Goal: Navigation & Orientation: Find specific page/section

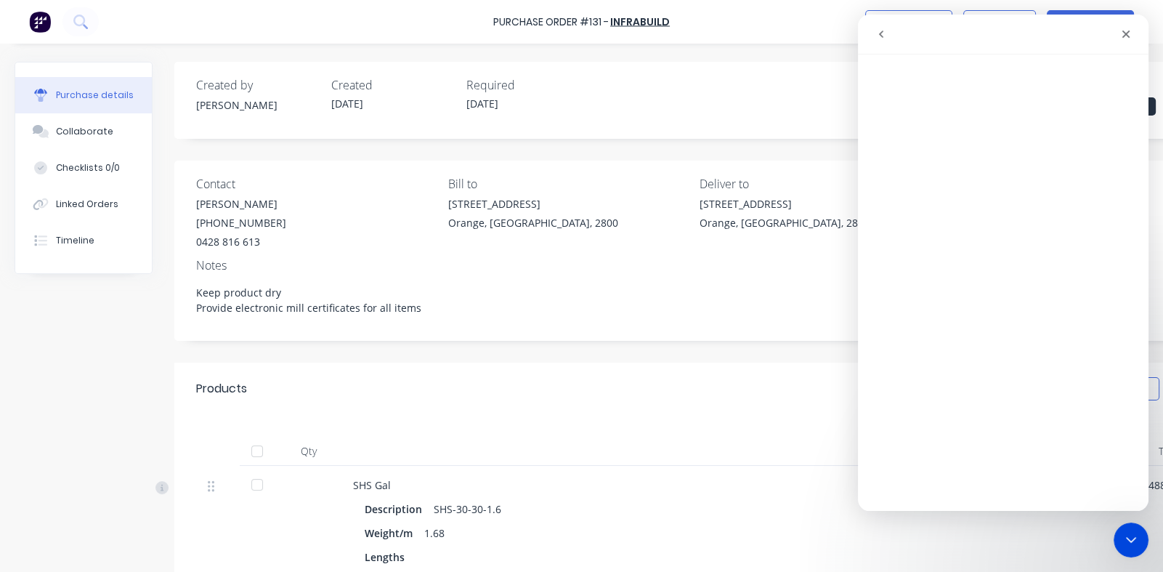
scroll to position [290, 0]
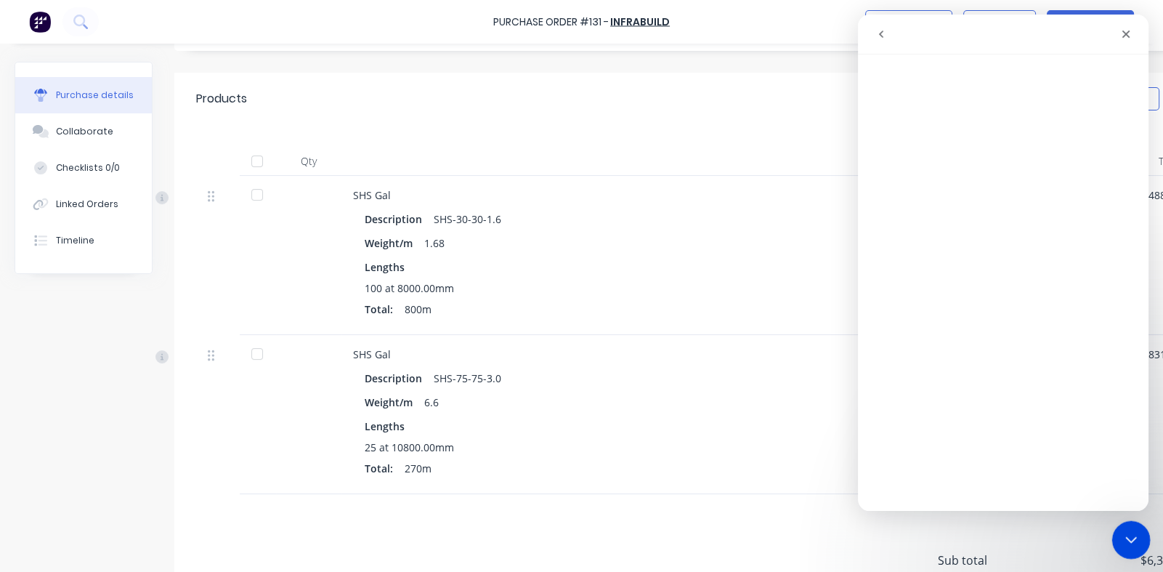
click at [1121, 525] on div "Close Intercom Messenger" at bounding box center [1129, 537] width 35 height 35
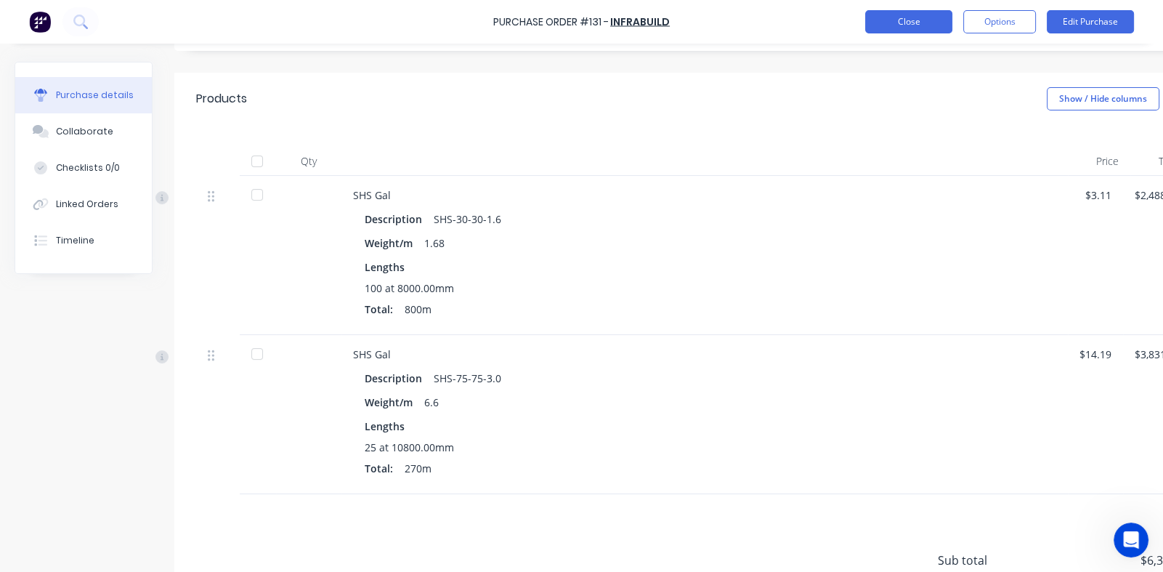
click at [923, 20] on button "Close" at bounding box center [908, 21] width 87 height 23
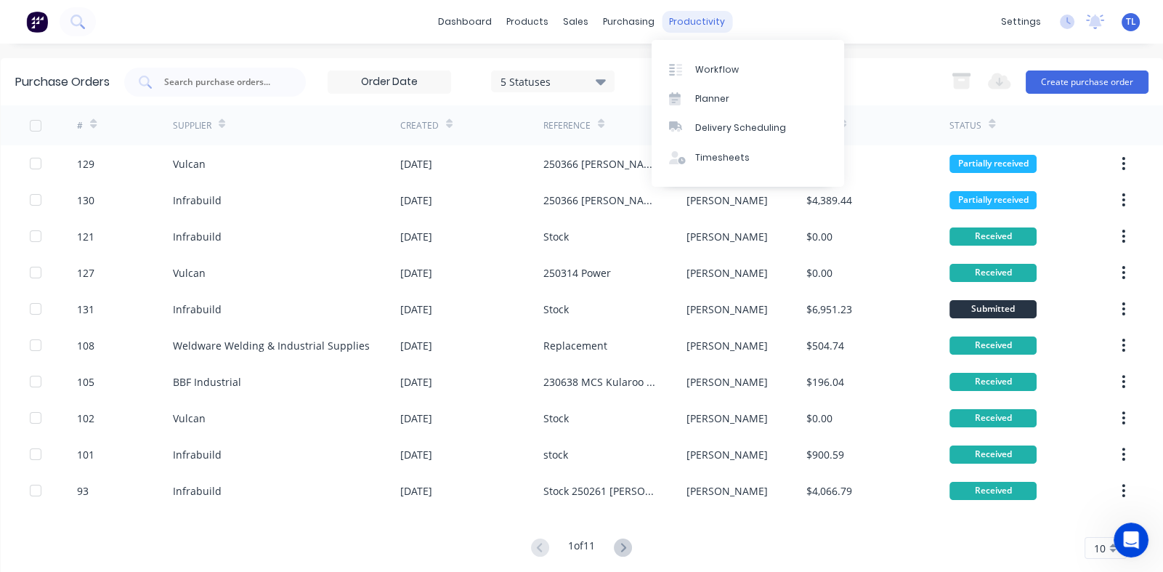
click at [673, 20] on div "productivity" at bounding box center [697, 22] width 70 height 22
click at [716, 71] on div "Workflow" at bounding box center [717, 69] width 44 height 13
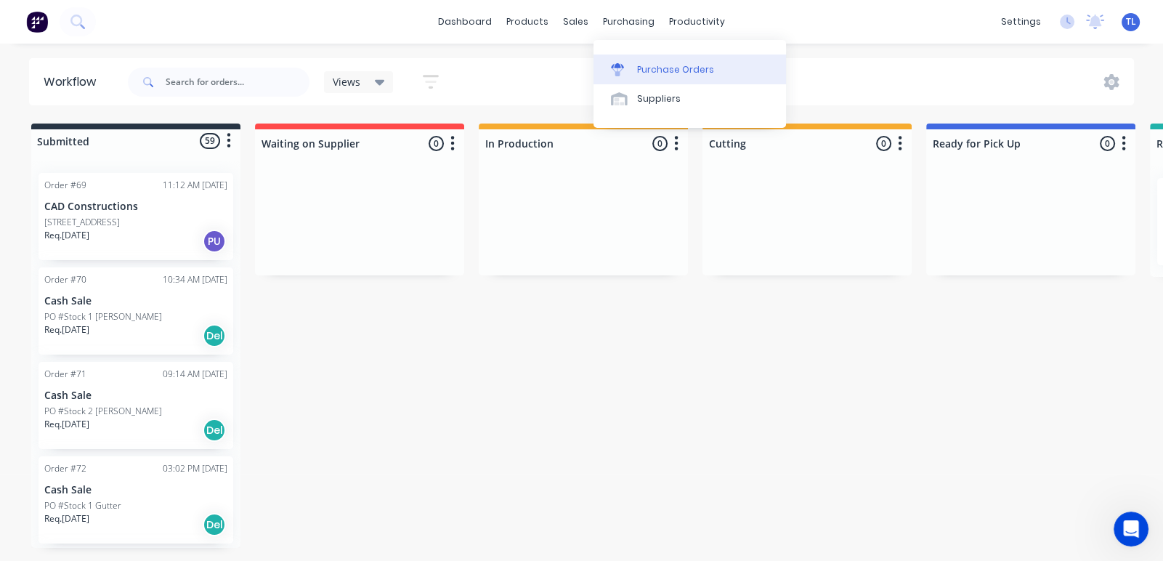
click at [667, 69] on div "Purchase Orders" at bounding box center [675, 69] width 77 height 13
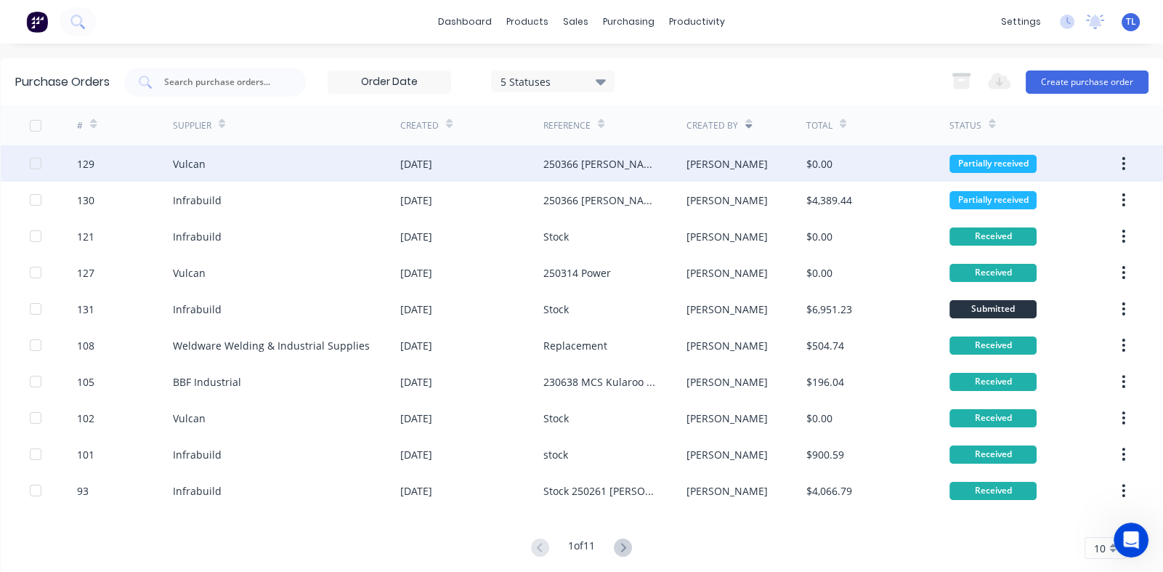
click at [432, 162] on div "[DATE]" at bounding box center [416, 163] width 32 height 15
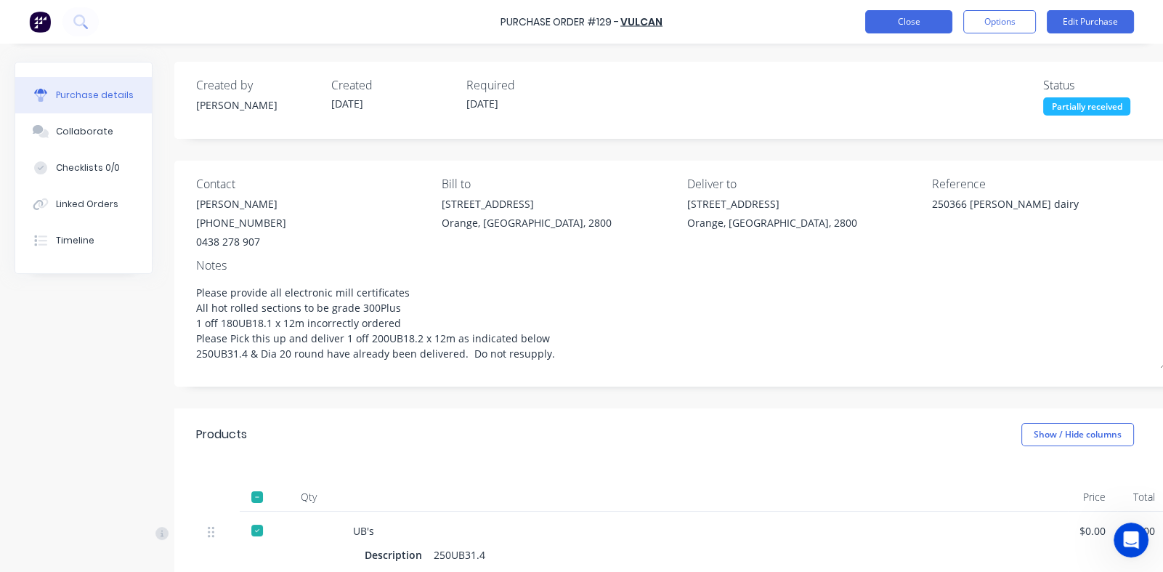
click at [897, 30] on button "Close" at bounding box center [908, 21] width 87 height 23
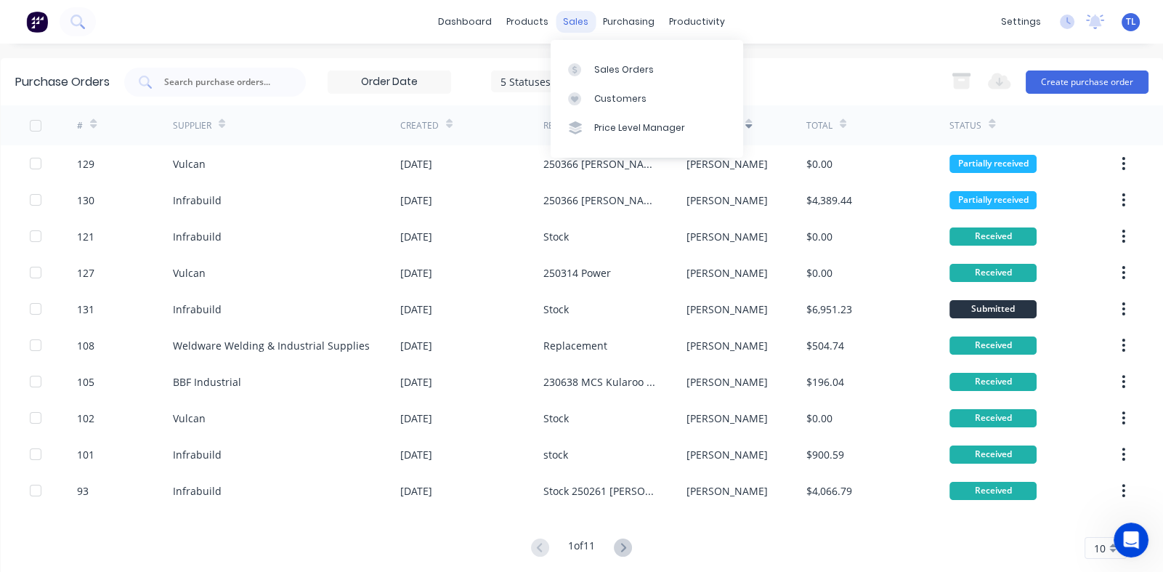
click at [572, 26] on div "sales" at bounding box center [576, 22] width 40 height 22
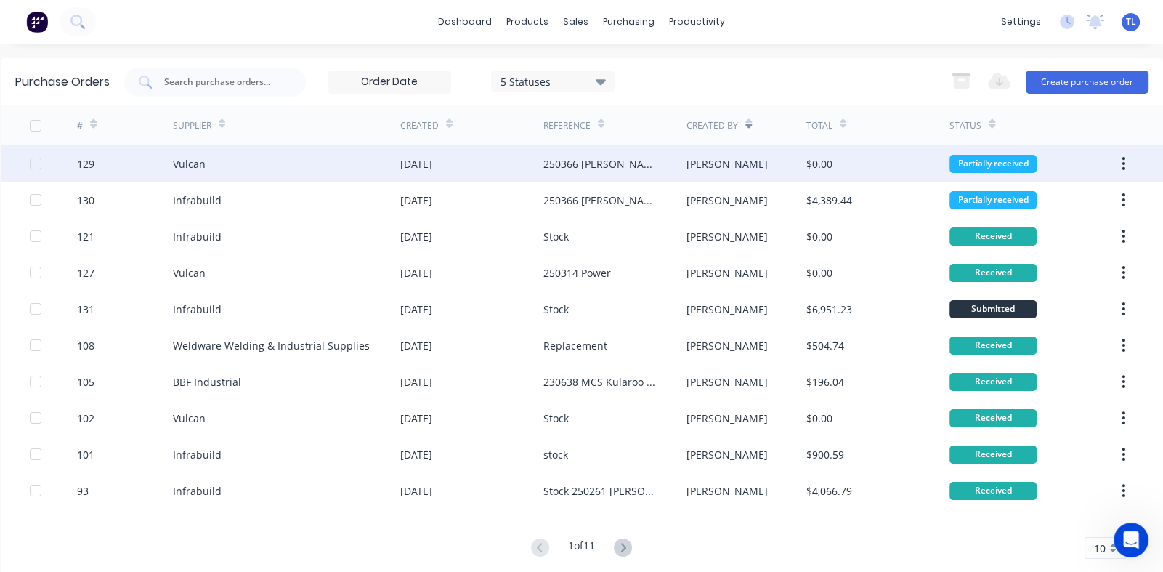
click at [191, 163] on div "Vulcan" at bounding box center [189, 163] width 33 height 15
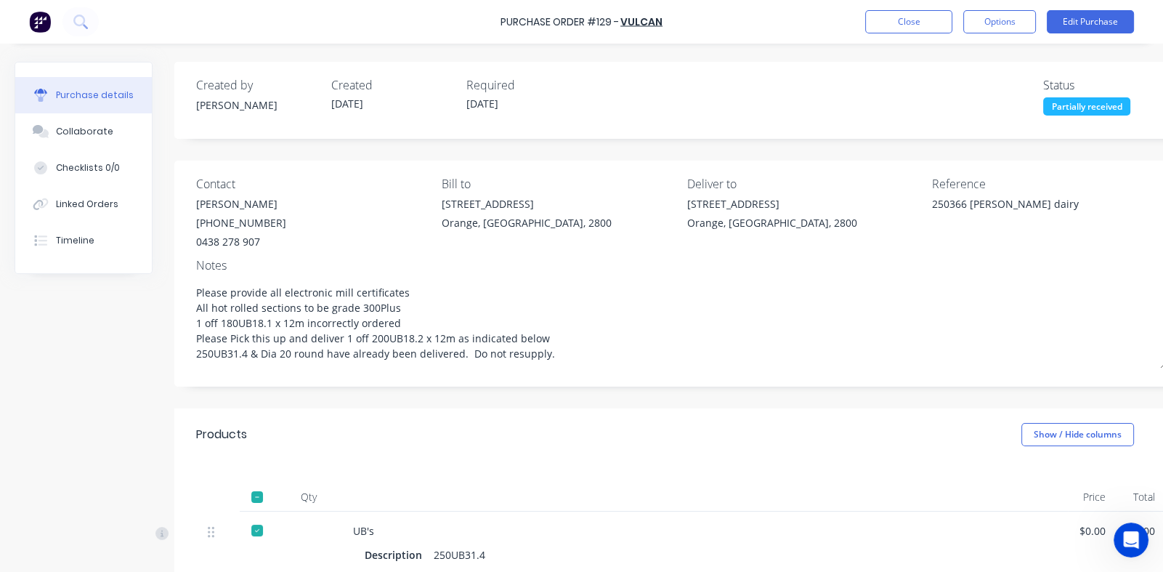
click at [1062, 105] on div "Partially received" at bounding box center [1087, 106] width 87 height 18
click at [905, 24] on button "Close" at bounding box center [908, 21] width 87 height 23
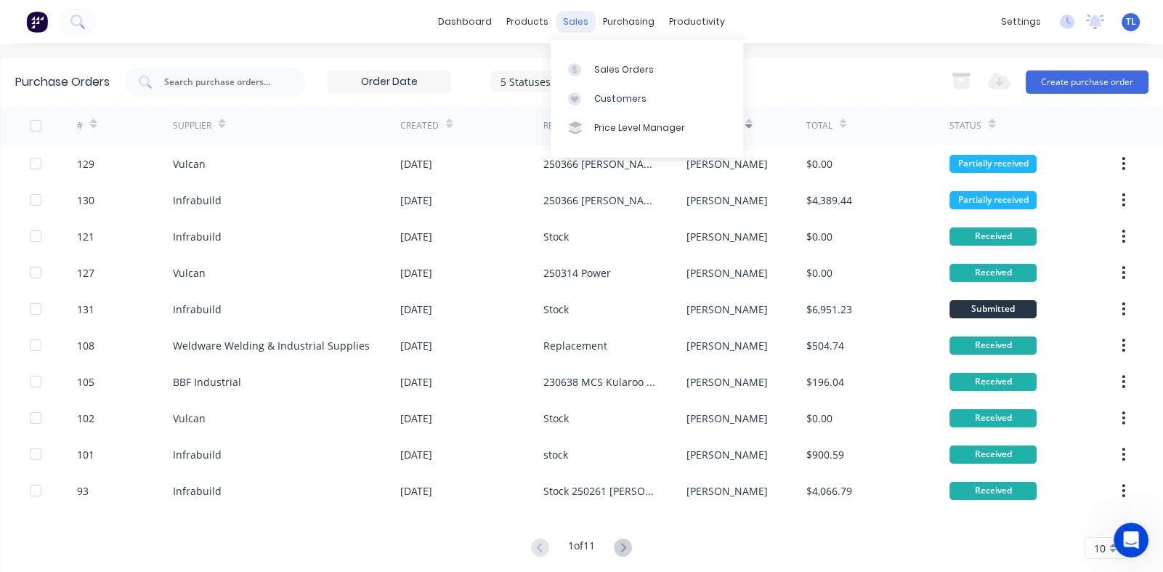
click at [576, 18] on div "sales" at bounding box center [576, 22] width 40 height 22
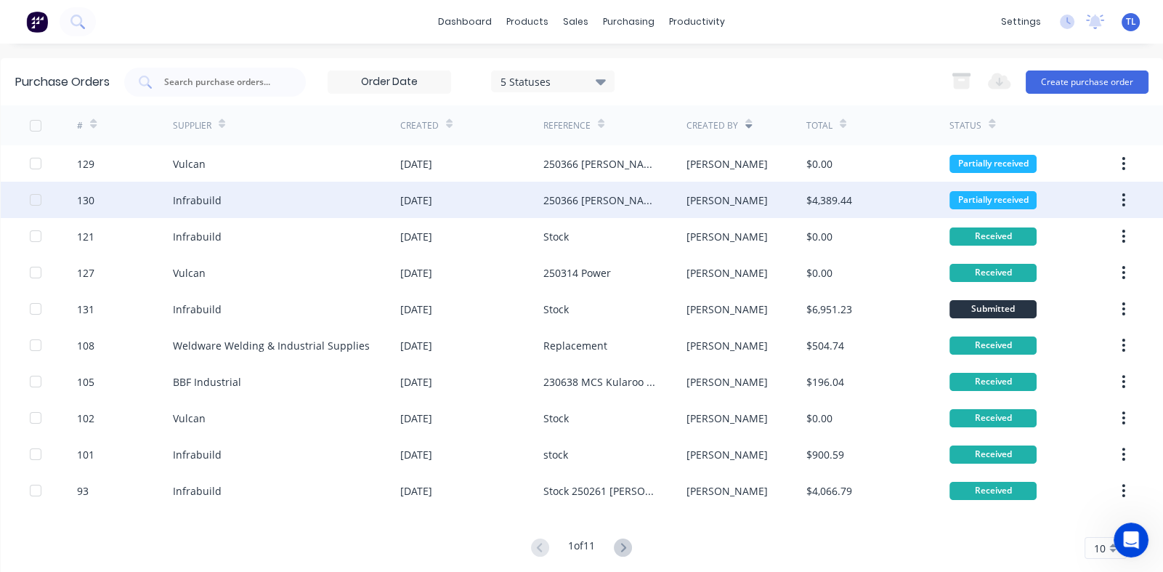
click at [225, 193] on div "Infrabuild" at bounding box center [286, 200] width 227 height 36
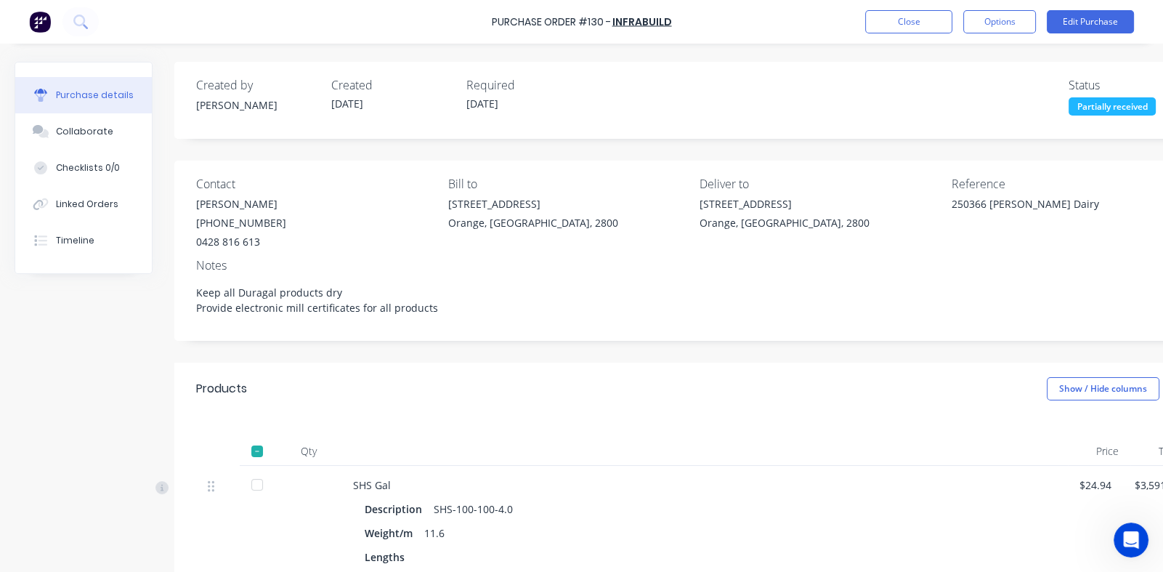
click at [1094, 104] on div "Partially received" at bounding box center [1112, 106] width 87 height 18
click at [921, 22] on button "Close" at bounding box center [908, 21] width 87 height 23
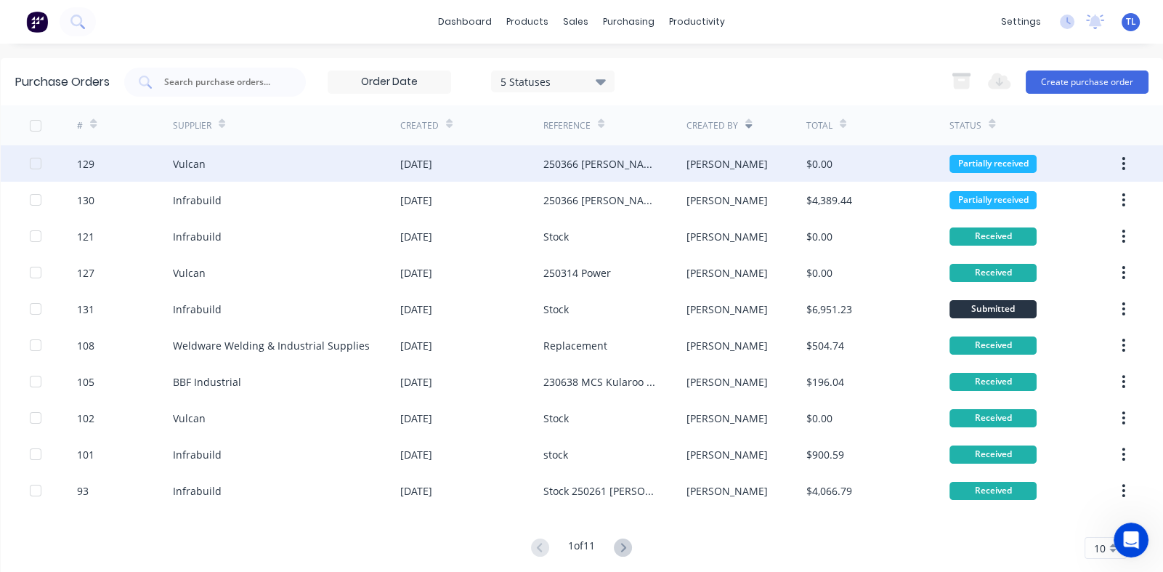
click at [982, 158] on div "Partially received" at bounding box center [993, 164] width 87 height 18
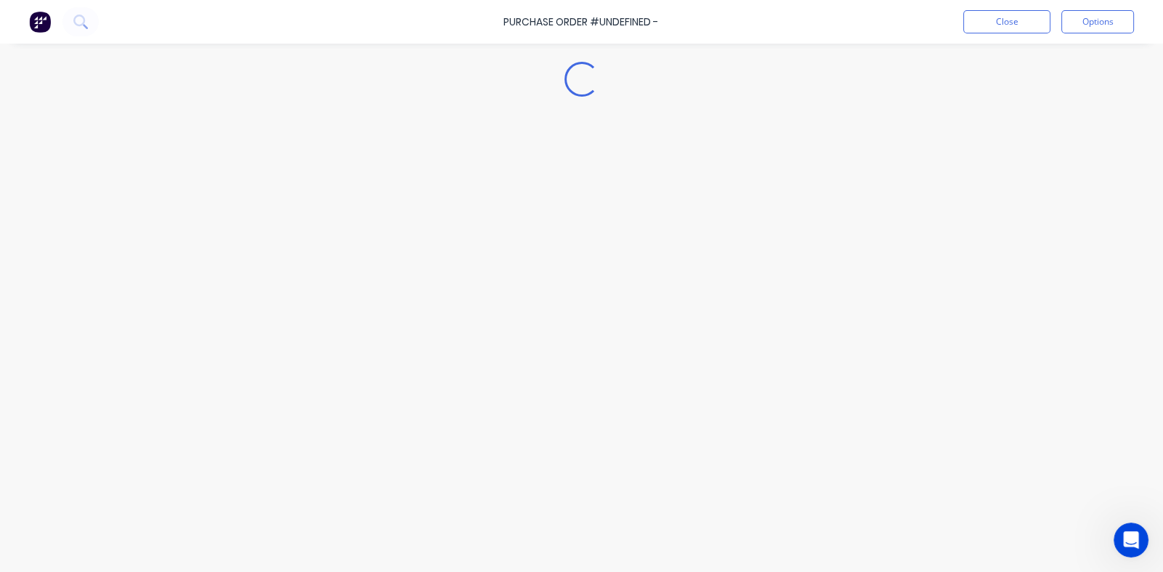
type textarea "x"
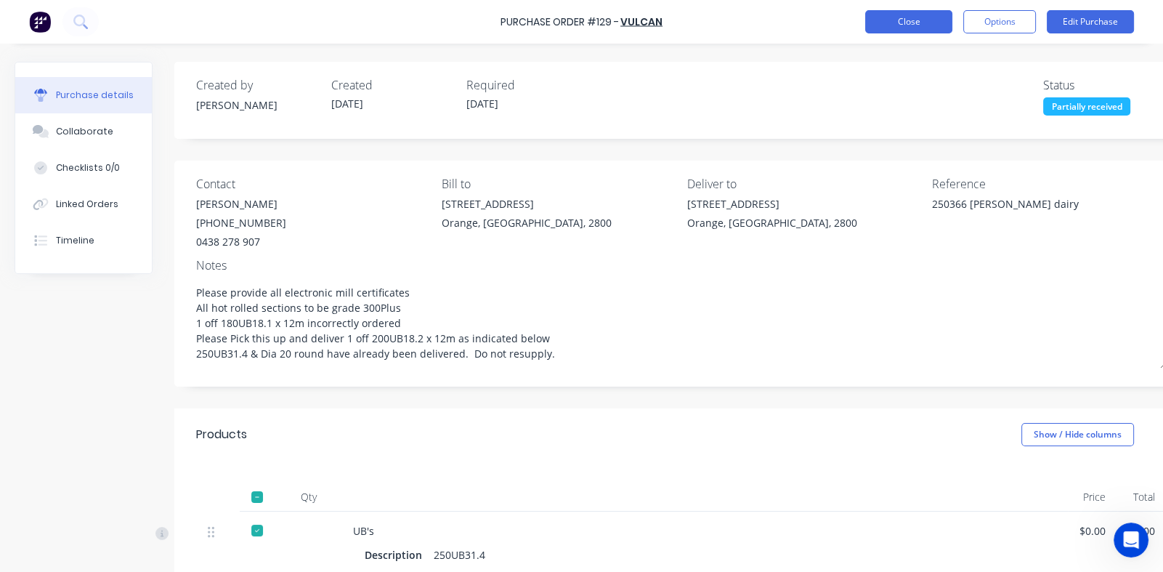
click at [895, 19] on button "Close" at bounding box center [908, 21] width 87 height 23
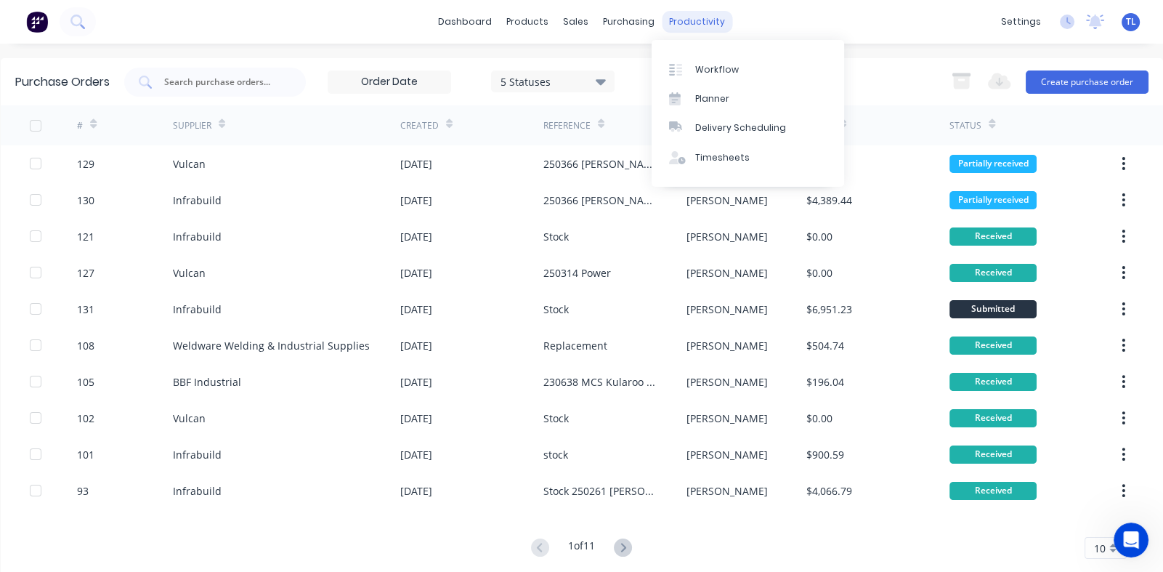
click at [684, 23] on div "productivity" at bounding box center [697, 22] width 70 height 22
click at [709, 65] on div "Workflow" at bounding box center [717, 69] width 44 height 13
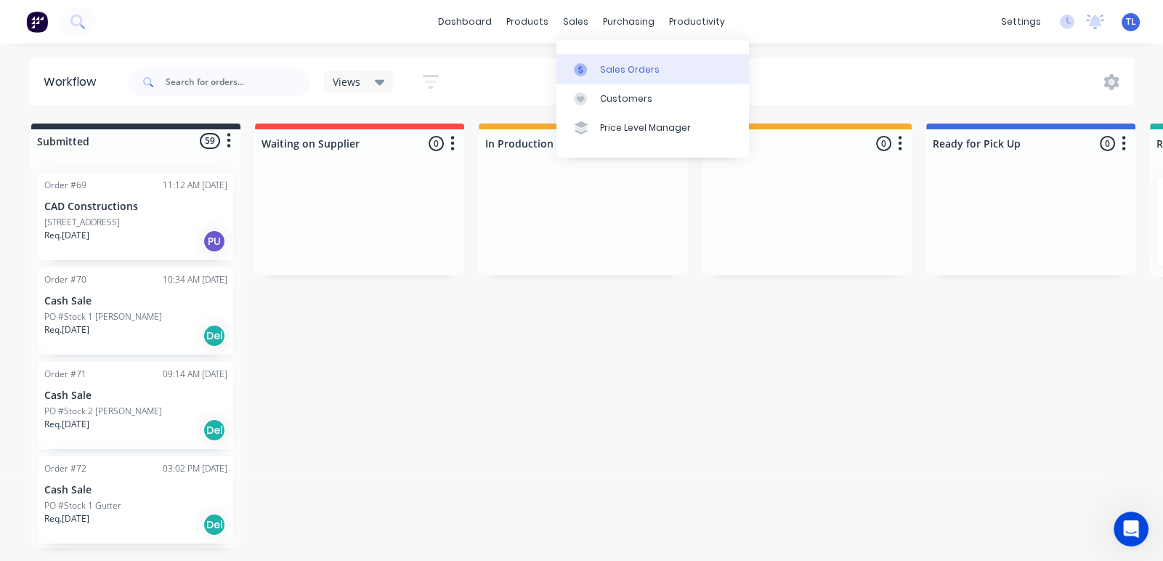
click at [607, 66] on div "Sales Orders" at bounding box center [630, 69] width 60 height 13
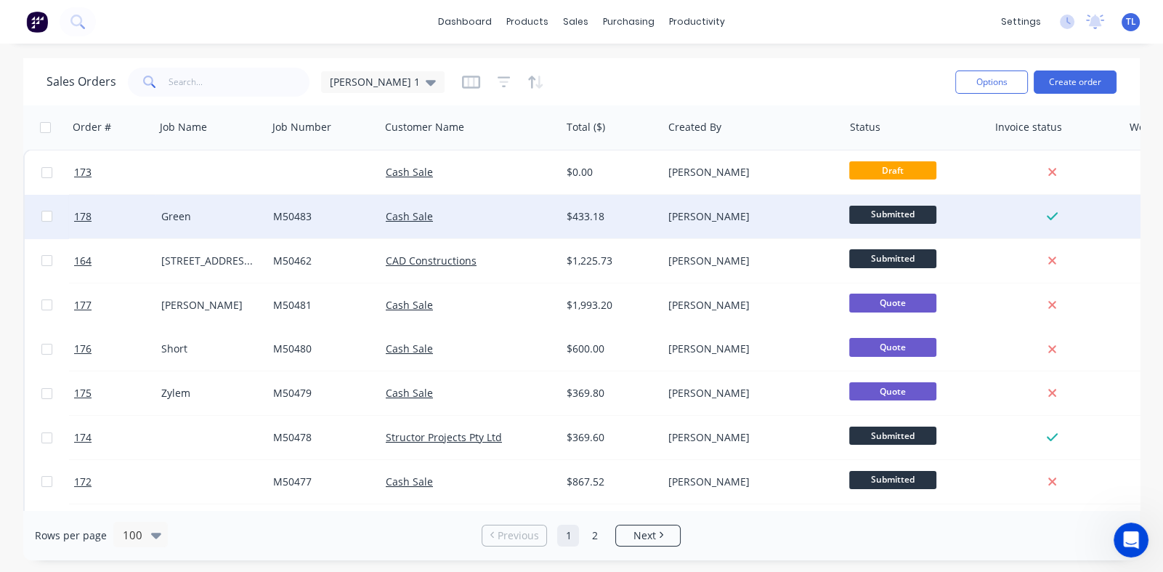
click at [883, 215] on span "Submitted" at bounding box center [892, 215] width 87 height 18
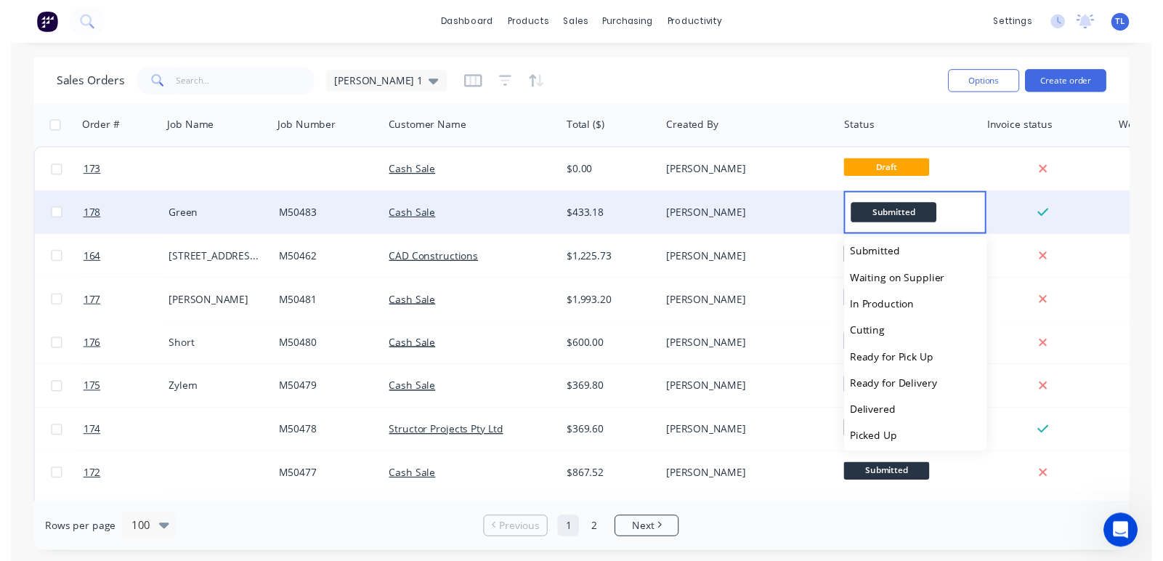
scroll to position [8, 0]
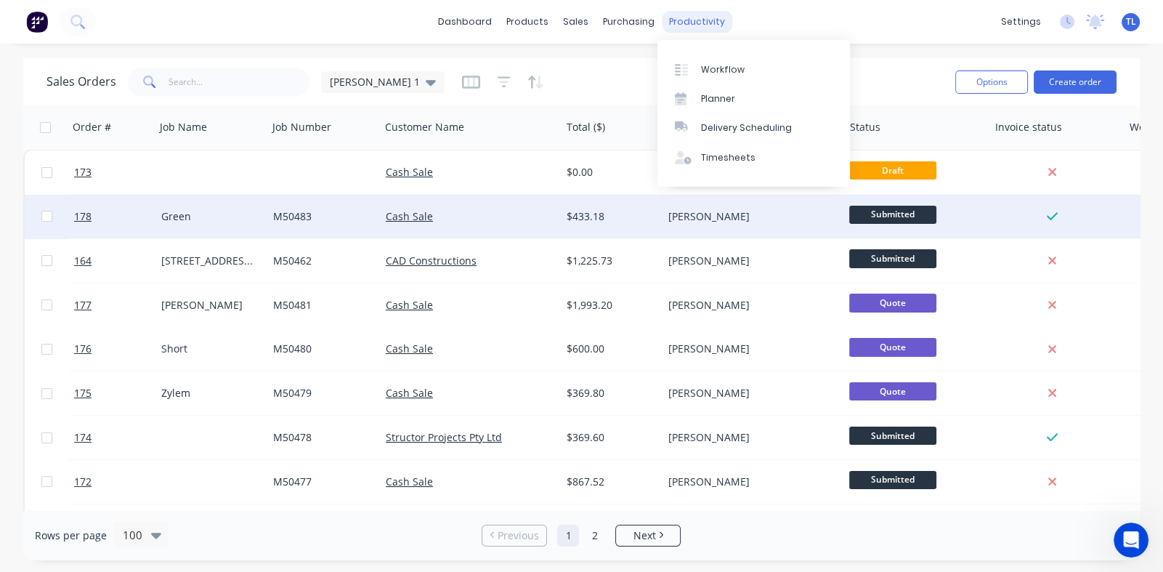
click at [688, 15] on div "productivity" at bounding box center [697, 22] width 70 height 22
click at [717, 69] on div "Workflow" at bounding box center [723, 69] width 44 height 13
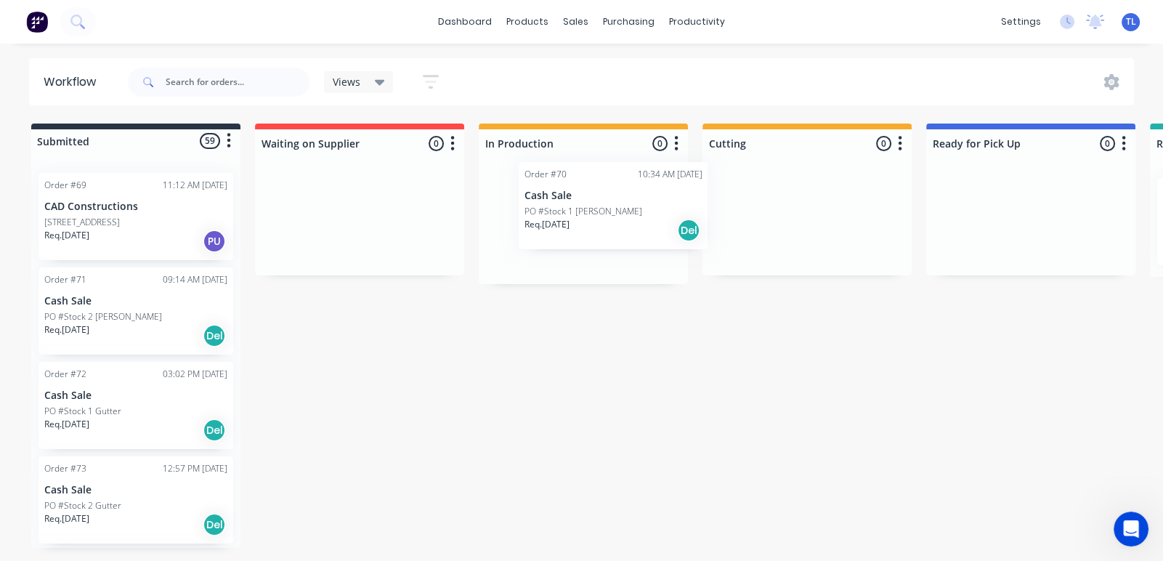
drag, startPoint x: 119, startPoint y: 315, endPoint x: 626, endPoint y: 205, distance: 518.2
click at [627, 206] on div "Submitted 59 Status colour #273444 hex #273444 Save Cancel Summaries Total orde…" at bounding box center [884, 336] width 1791 height 424
click at [535, 218] on div "Order #70 10:34 AM [DATE] Cash Sale PO #Stock 1 [PERSON_NAME] Req. [DATE] Del" at bounding box center [583, 221] width 195 height 87
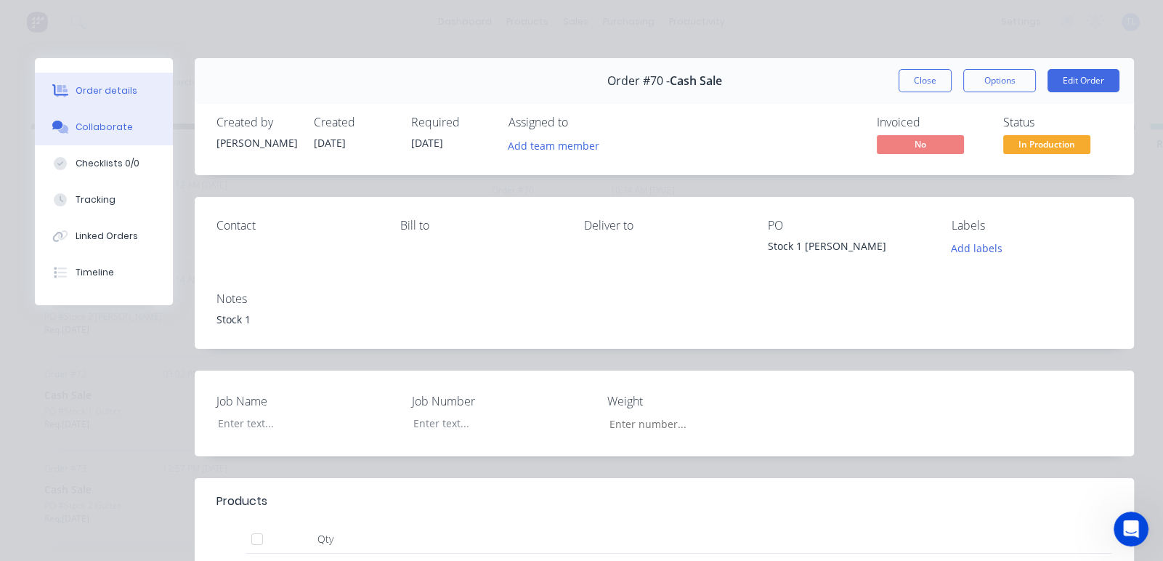
click at [97, 128] on div "Collaborate" at bounding box center [104, 127] width 57 height 13
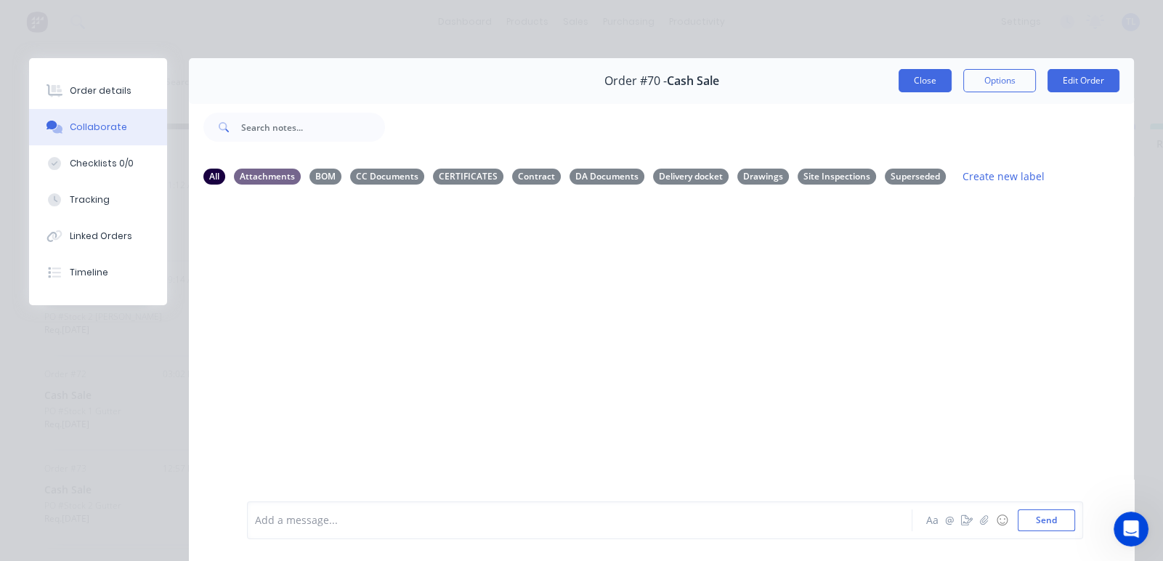
click at [911, 78] on button "Close" at bounding box center [925, 80] width 53 height 23
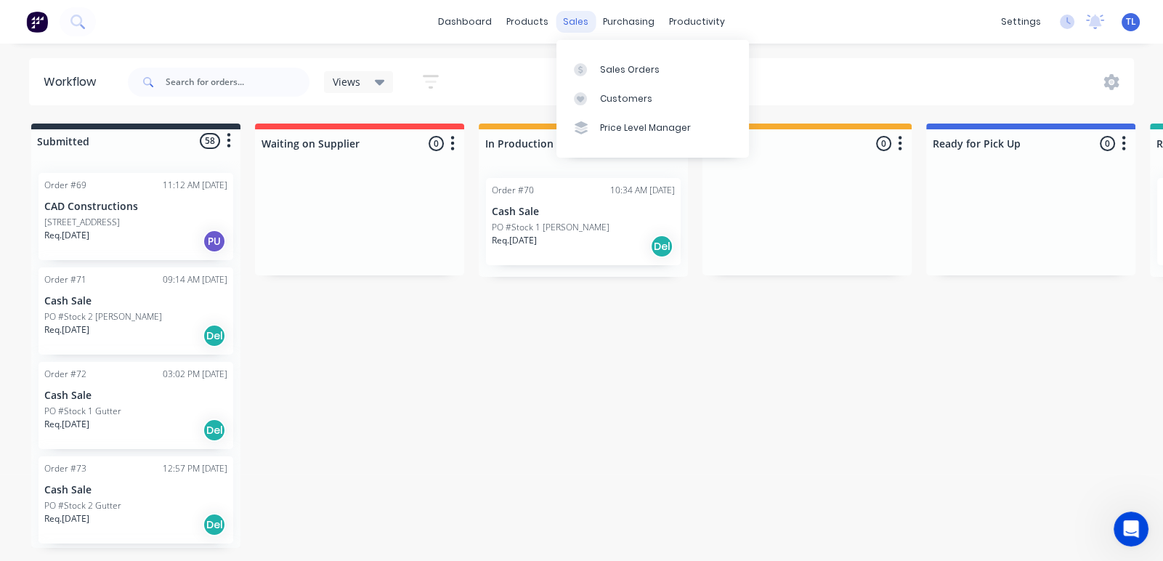
click at [574, 18] on div "sales" at bounding box center [576, 22] width 40 height 22
click at [634, 68] on div "Sales Orders" at bounding box center [630, 69] width 60 height 13
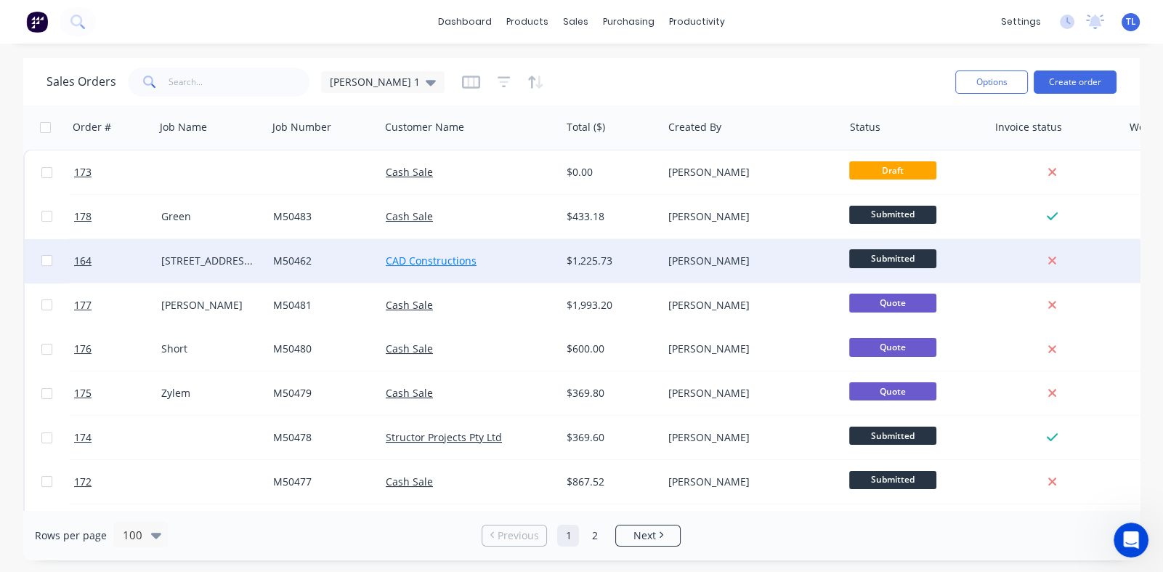
click at [429, 254] on link "CAD Constructions" at bounding box center [431, 261] width 91 height 14
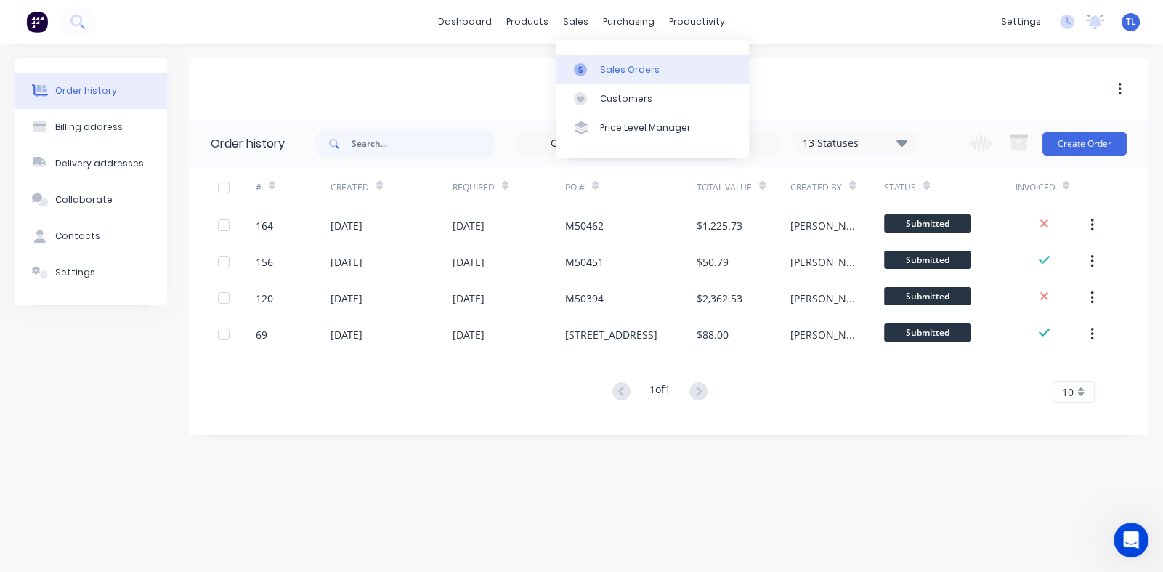
click at [616, 63] on div "Sales Orders" at bounding box center [630, 69] width 60 height 13
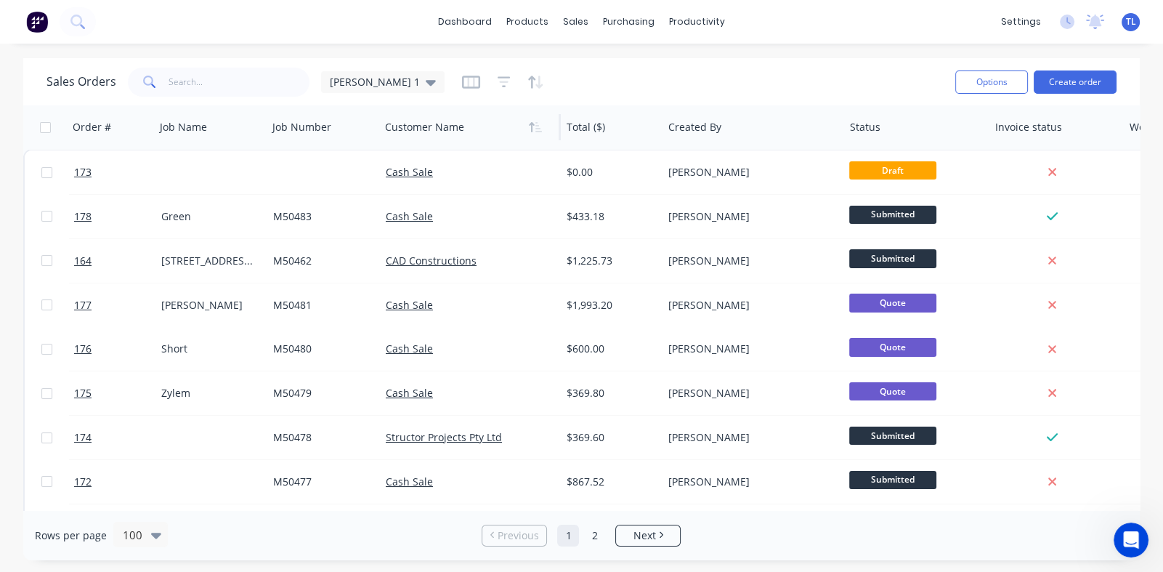
click at [424, 135] on div at bounding box center [465, 127] width 161 height 29
click at [498, 77] on icon "button" at bounding box center [504, 81] width 13 height 11
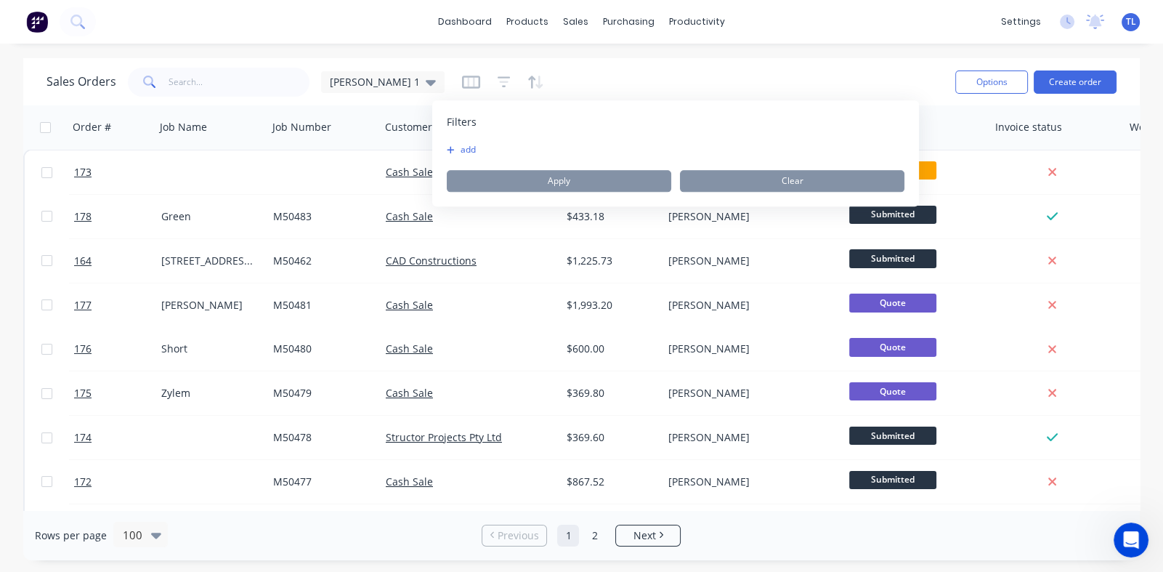
click at [581, 67] on div "Sales Orders [PERSON_NAME] 1" at bounding box center [495, 82] width 897 height 36
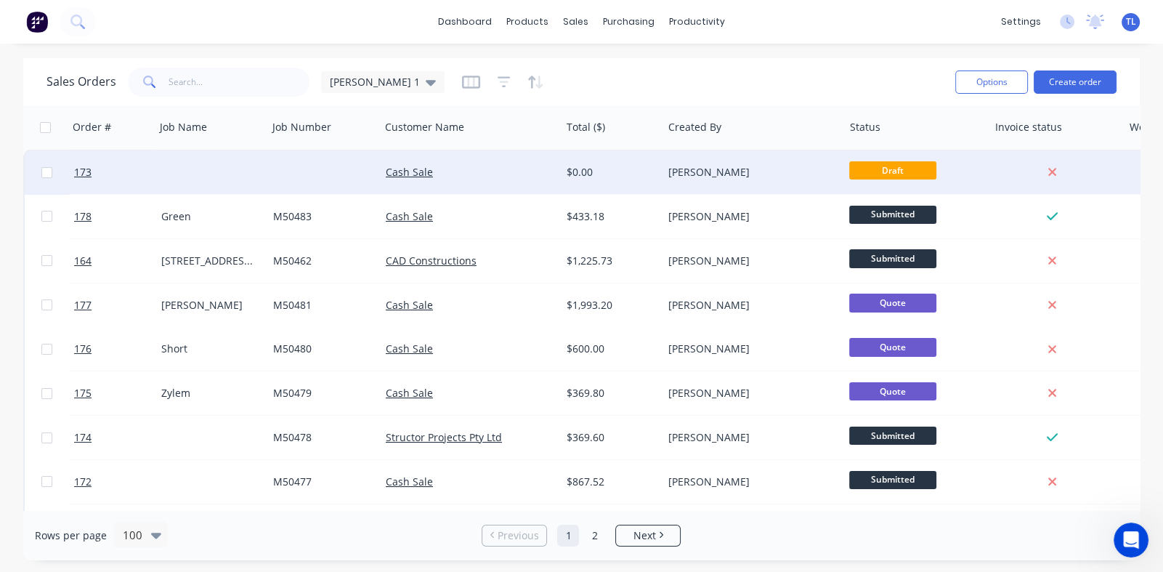
click at [876, 176] on span "Draft" at bounding box center [892, 170] width 87 height 18
click at [900, 161] on span "Draft" at bounding box center [892, 170] width 87 height 18
click at [410, 170] on link "Cash Sale" at bounding box center [409, 172] width 47 height 14
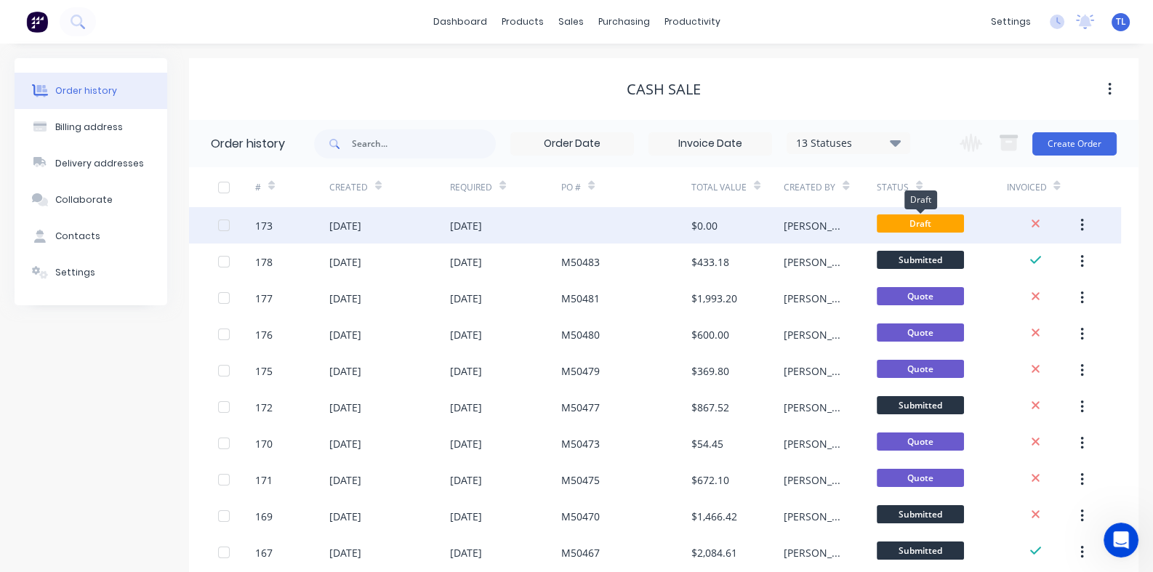
click at [908, 220] on span "Draft" at bounding box center [919, 223] width 87 height 18
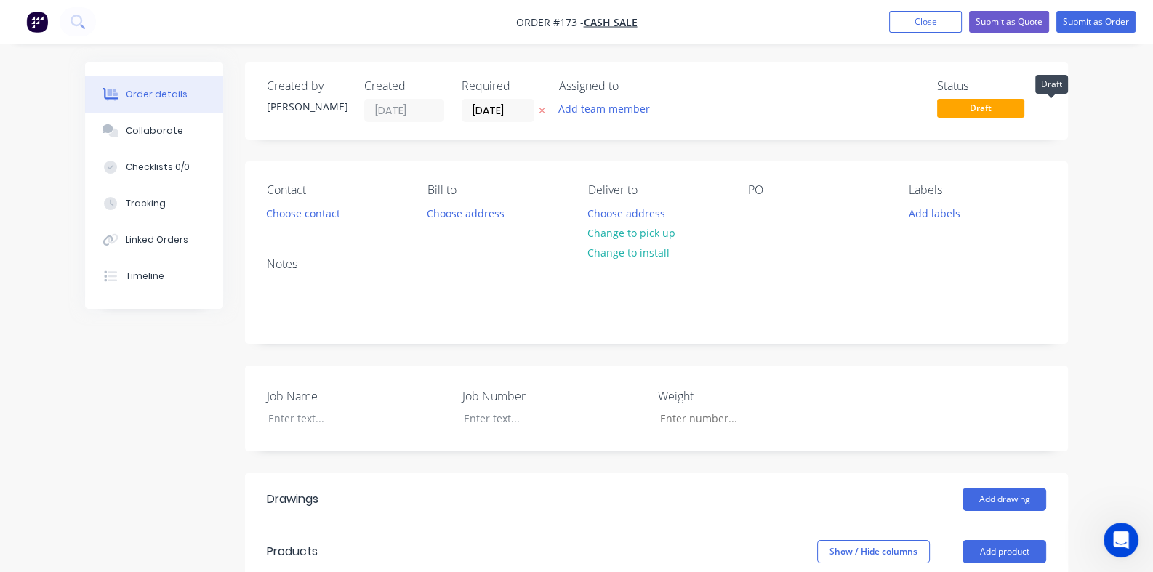
click at [1024, 108] on span "Draft" at bounding box center [980, 108] width 87 height 18
click at [930, 19] on button "Close" at bounding box center [925, 22] width 73 height 22
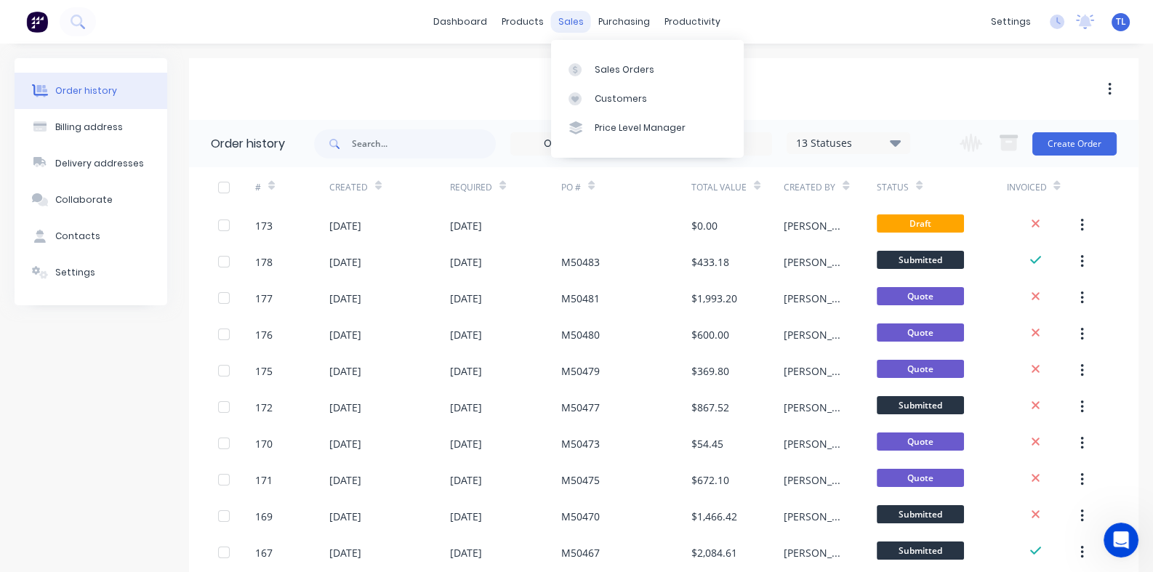
click at [568, 20] on div "sales" at bounding box center [571, 22] width 40 height 22
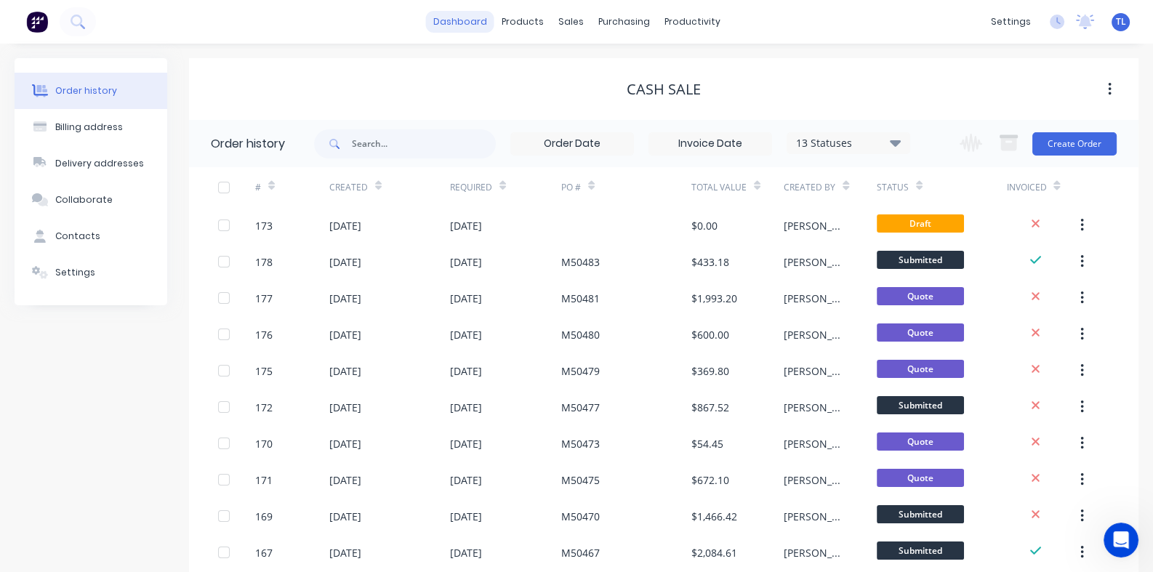
click at [476, 22] on link "dashboard" at bounding box center [460, 22] width 68 height 22
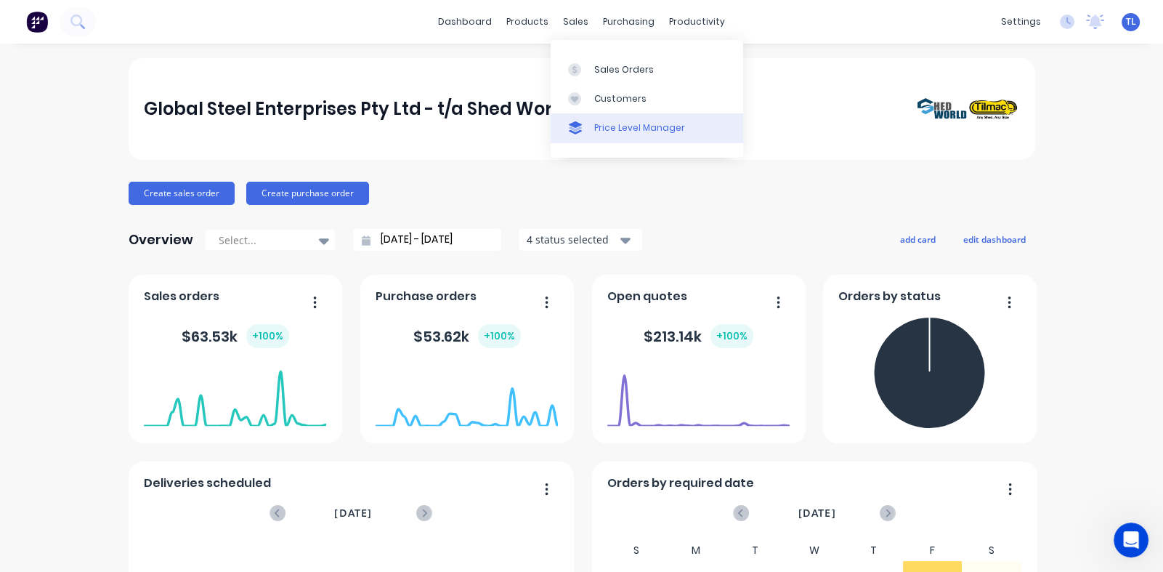
click at [623, 126] on div "Price Level Manager" at bounding box center [639, 127] width 91 height 13
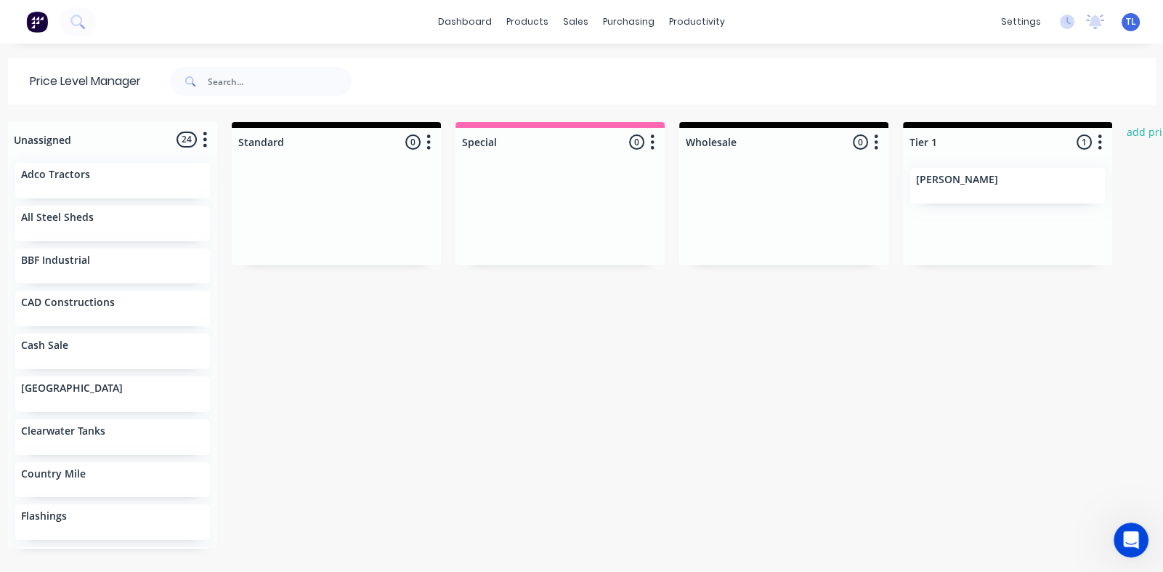
click at [821, 171] on div at bounding box center [783, 210] width 209 height 109
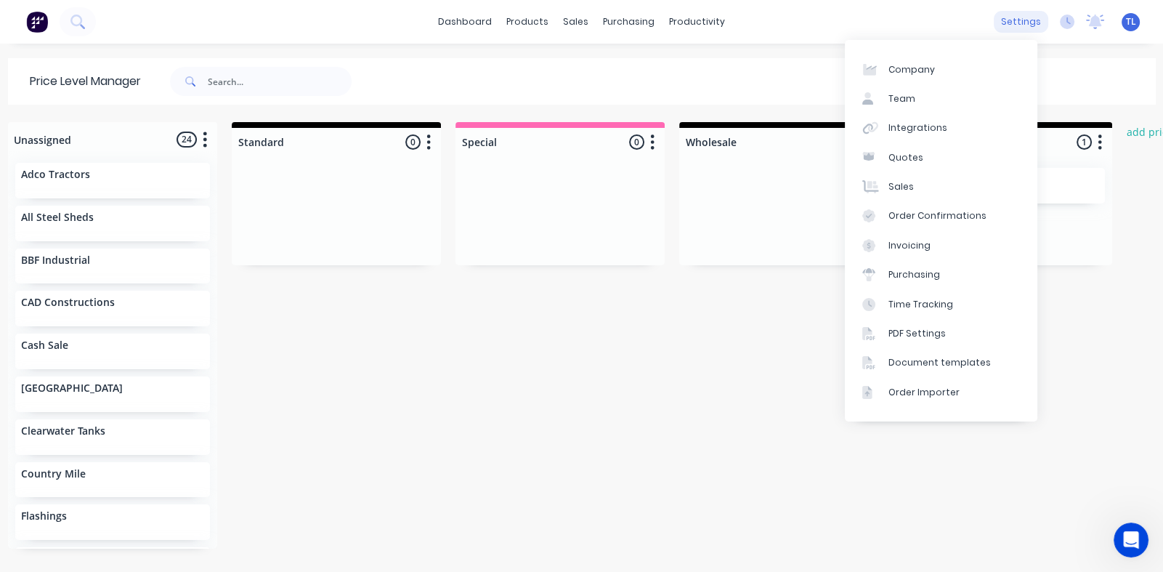
click at [1009, 23] on div "settings" at bounding box center [1021, 22] width 55 height 22
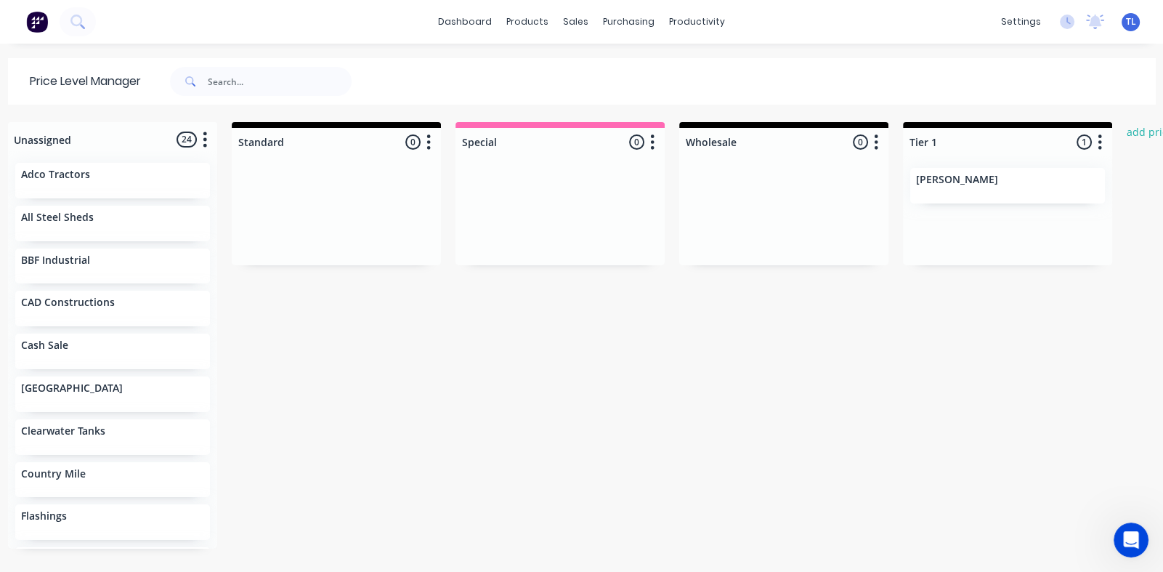
click at [773, 356] on div "Unassigned 24 Move all customers Standard Special Wholesale Tier 1 Adco Tractor…" at bounding box center [582, 346] width 1163 height 448
click at [733, 134] on div at bounding box center [783, 142] width 209 height 28
click at [876, 140] on icon "button" at bounding box center [877, 141] width 4 height 15
click at [810, 168] on span "Price level colour" at bounding box center [790, 173] width 83 height 15
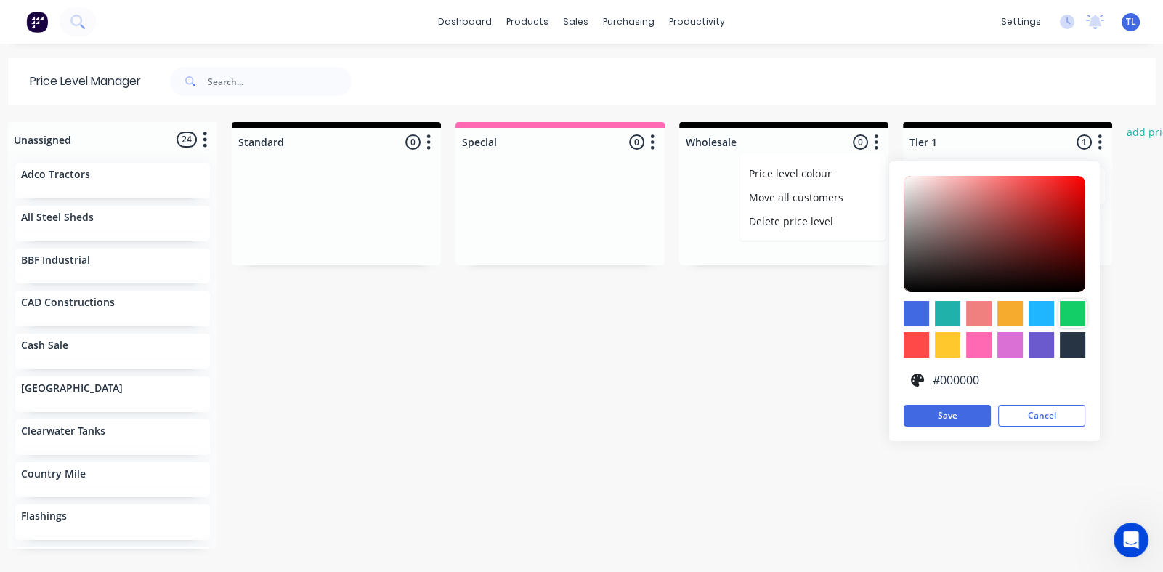
click at [1072, 306] on div at bounding box center [1071, 313] width 25 height 25
type input "#13CE66"
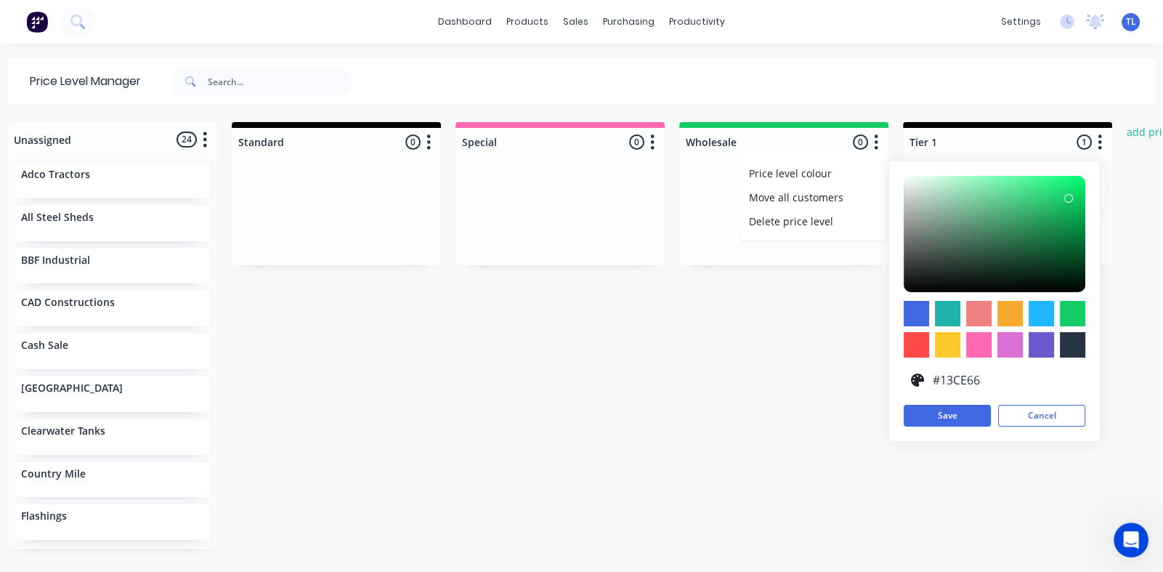
click at [796, 352] on div "Unassigned 24 Move all customers Standard Special Wholesale Tier 1 Adco Tractor…" at bounding box center [582, 346] width 1163 height 448
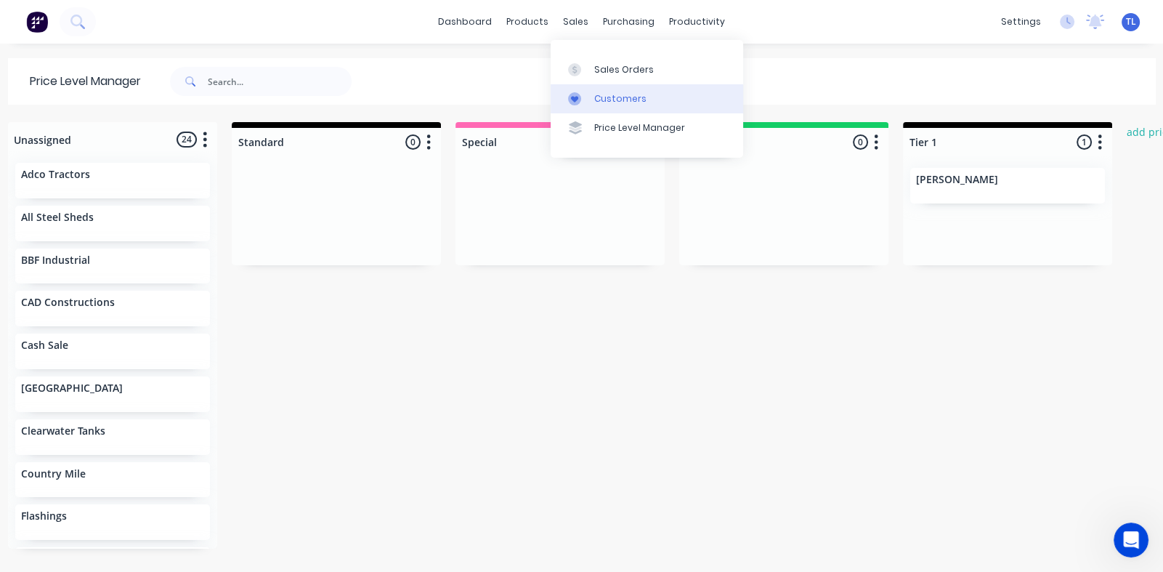
click at [594, 95] on div "Customers" at bounding box center [620, 98] width 52 height 13
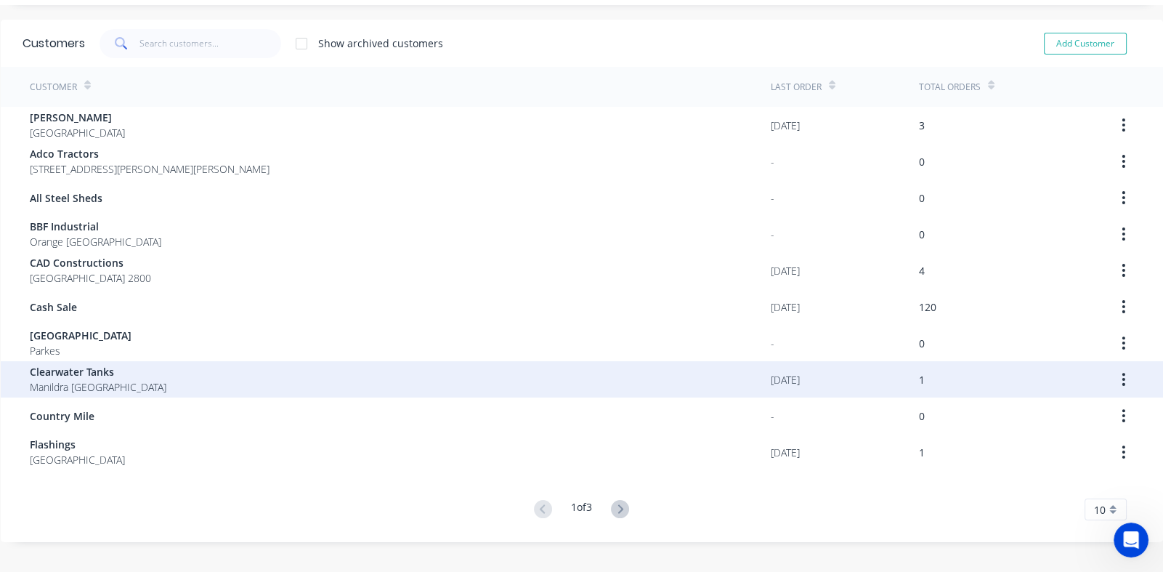
scroll to position [60, 0]
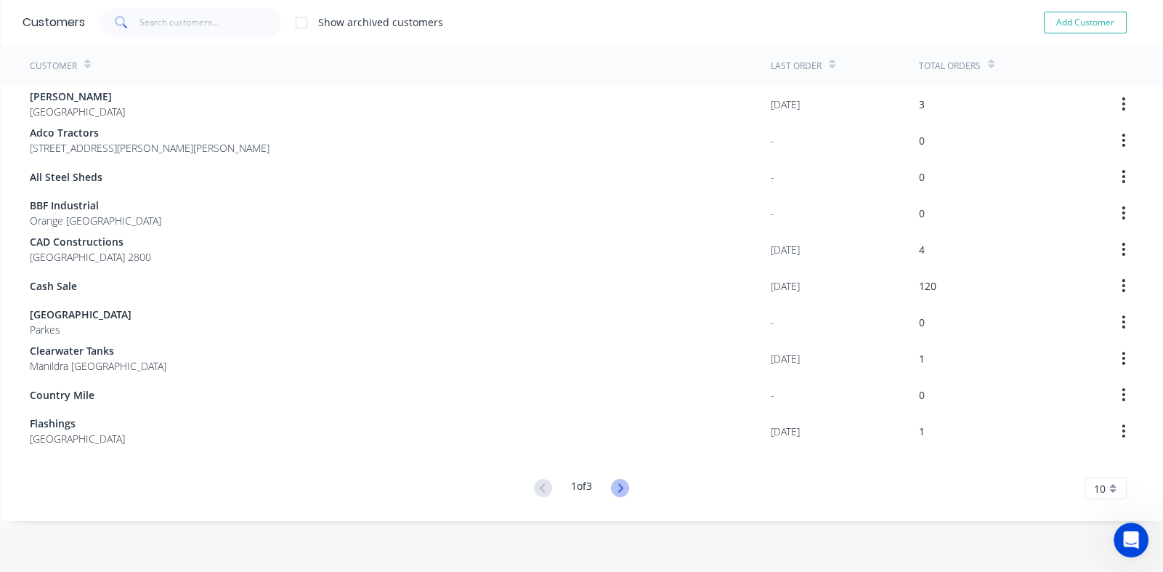
click at [618, 484] on icon at bounding box center [620, 487] width 5 height 9
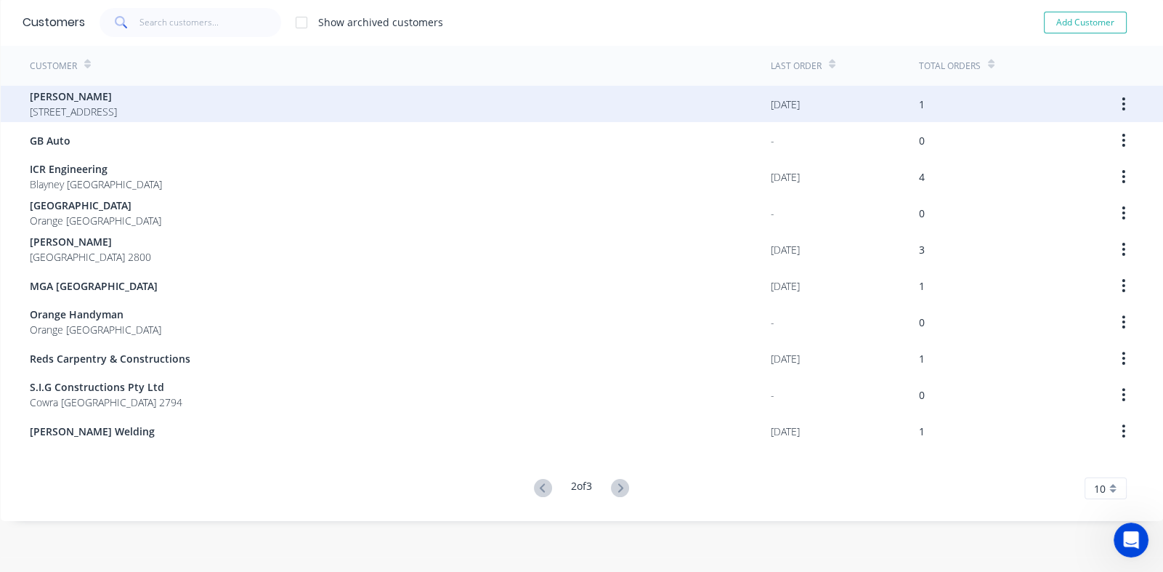
click at [1122, 105] on icon "button" at bounding box center [1124, 104] width 4 height 16
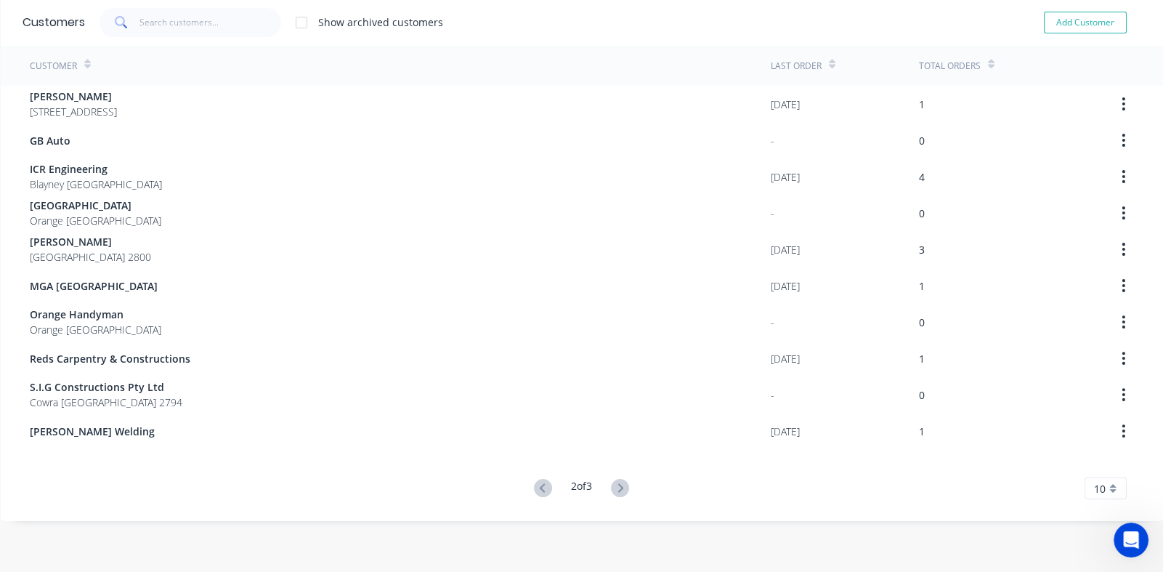
click at [612, 17] on div "Show archived customers Add Customer" at bounding box center [613, 22] width 1057 height 29
click at [84, 67] on icon at bounding box center [87, 64] width 7 height 11
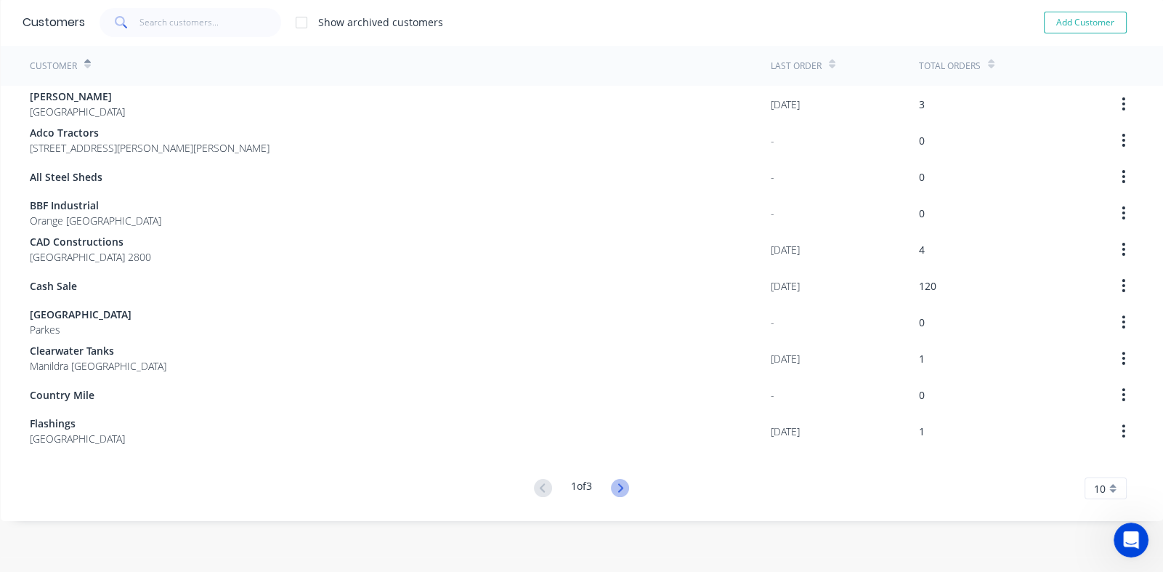
click at [618, 485] on icon at bounding box center [620, 487] width 5 height 9
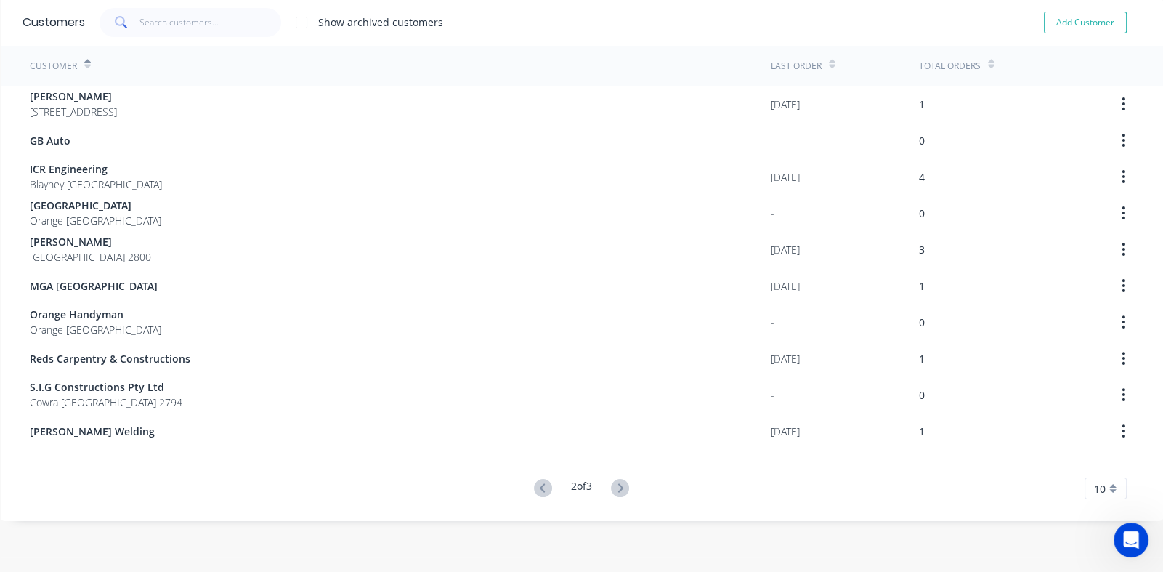
click at [618, 485] on icon at bounding box center [620, 487] width 5 height 9
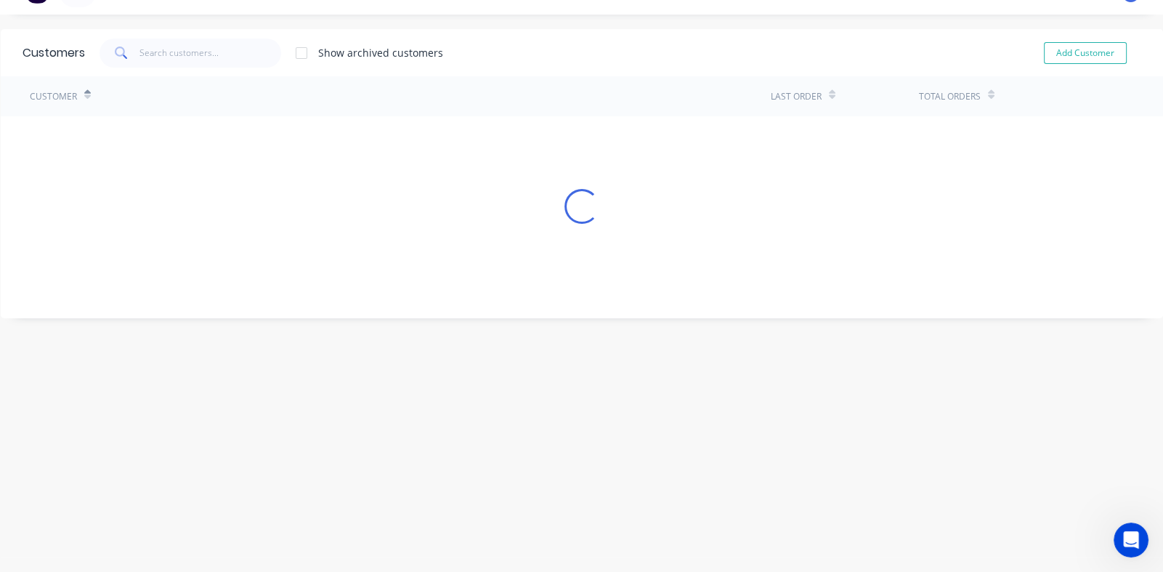
scroll to position [29, 0]
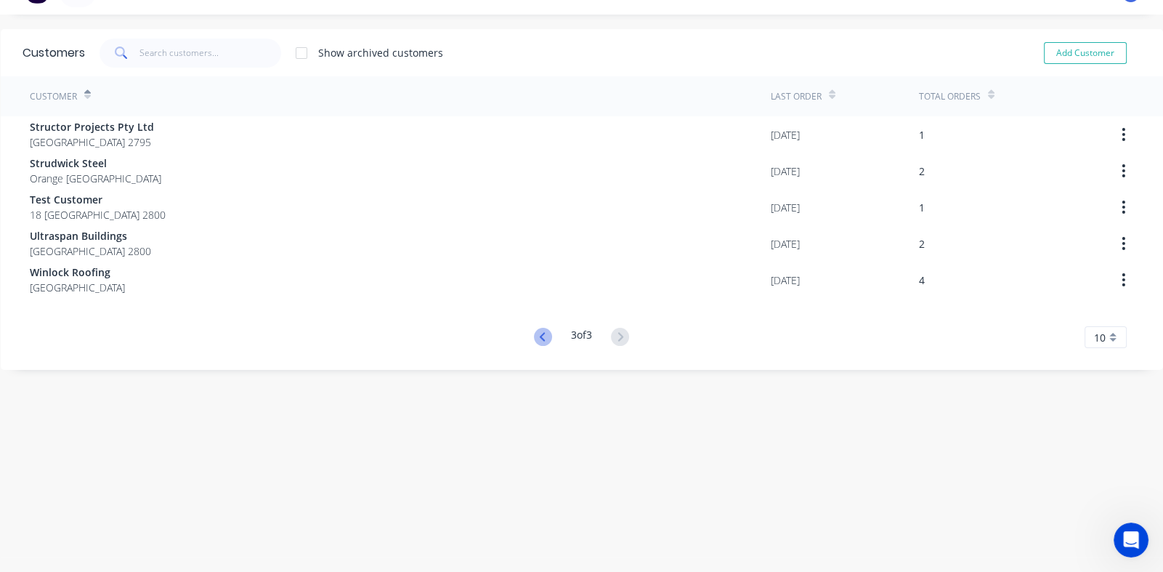
click at [534, 335] on icon at bounding box center [543, 337] width 18 height 18
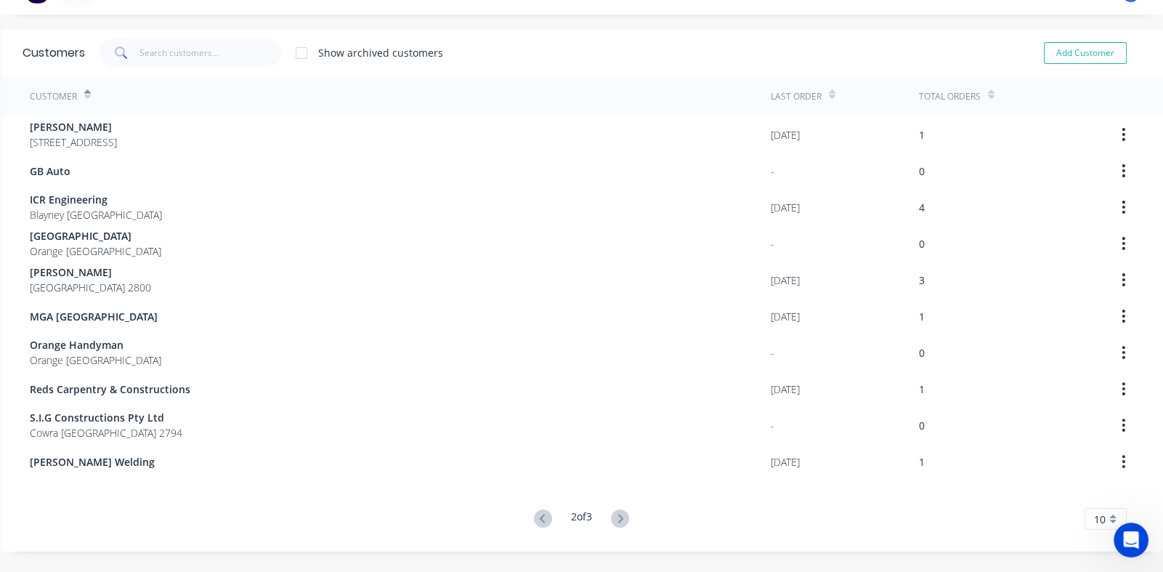
click at [532, 335] on div "Orange Handyman Orange [GEOGRAPHIC_DATA]" at bounding box center [400, 352] width 741 height 36
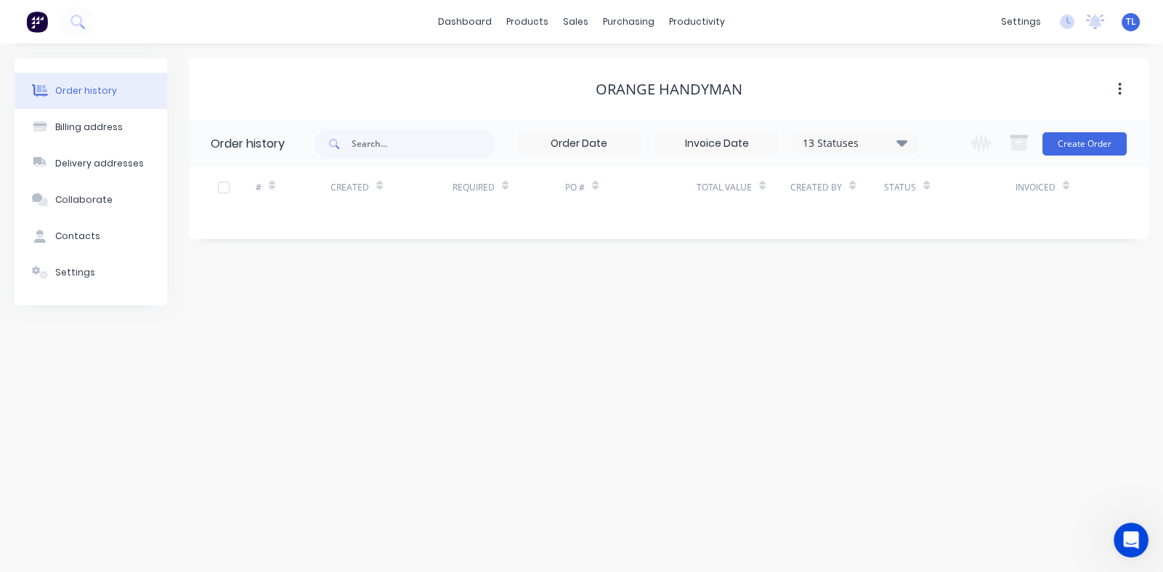
click at [901, 146] on icon at bounding box center [902, 142] width 11 height 17
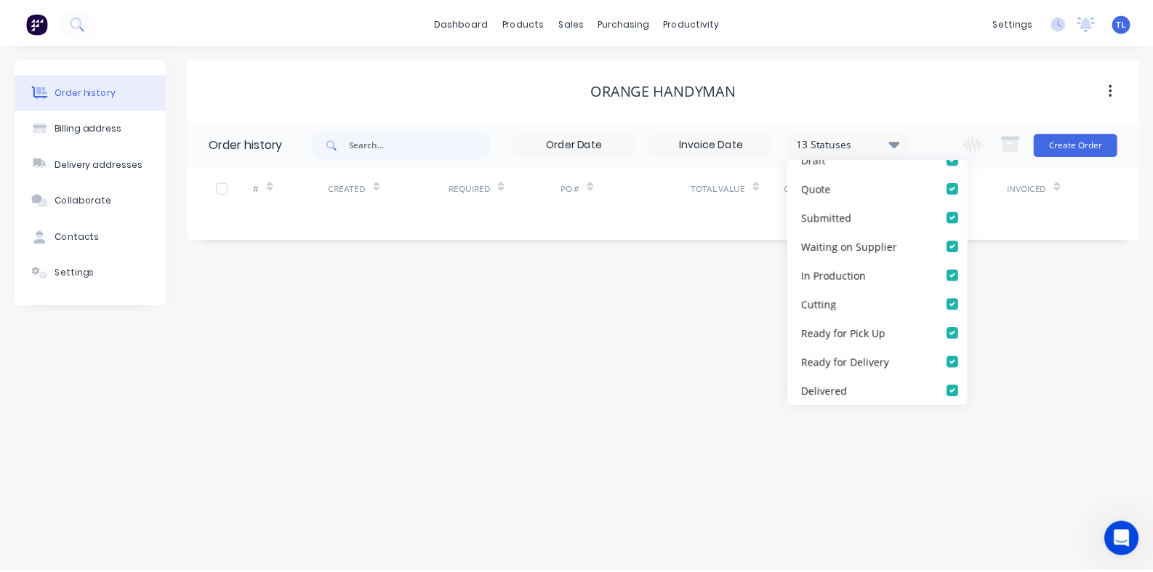
scroll to position [247, 0]
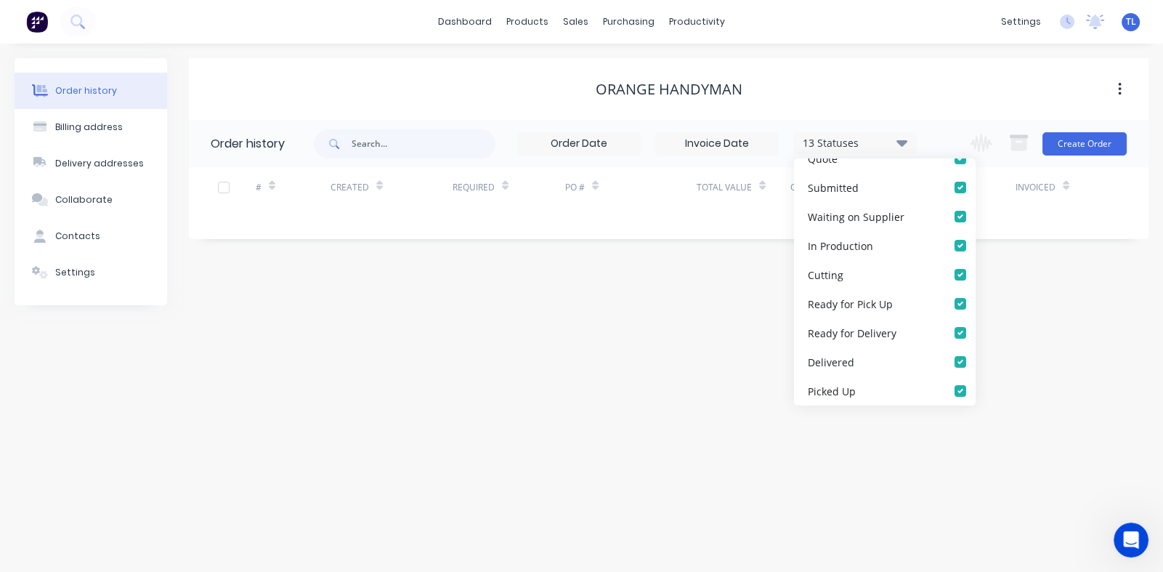
click at [1117, 87] on button "button" at bounding box center [1120, 89] width 34 height 26
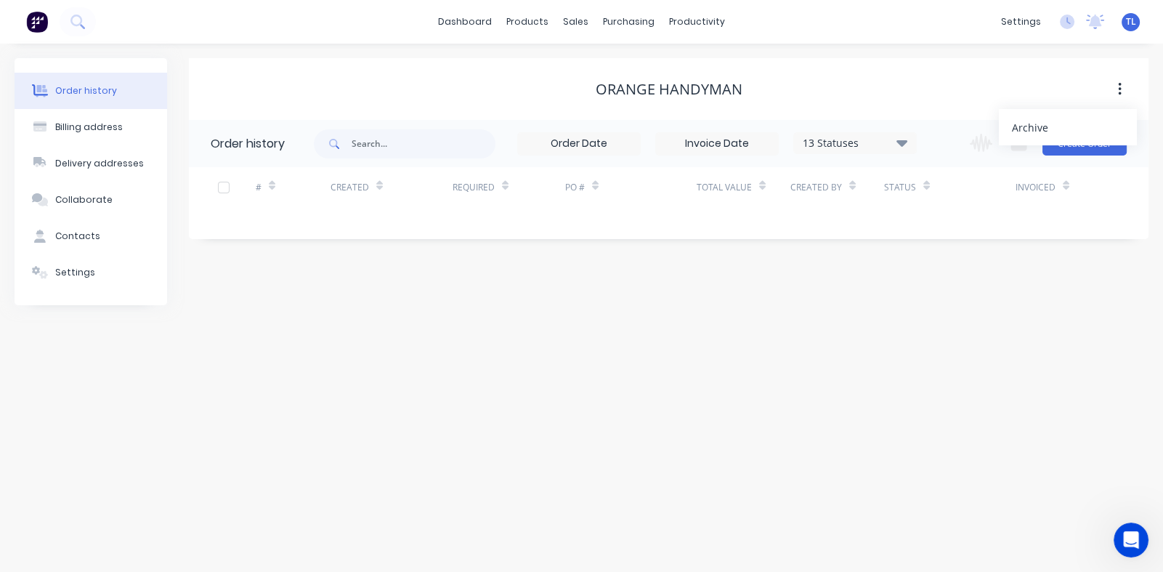
click at [980, 77] on div "Orange Handyman Archive" at bounding box center [669, 89] width 960 height 26
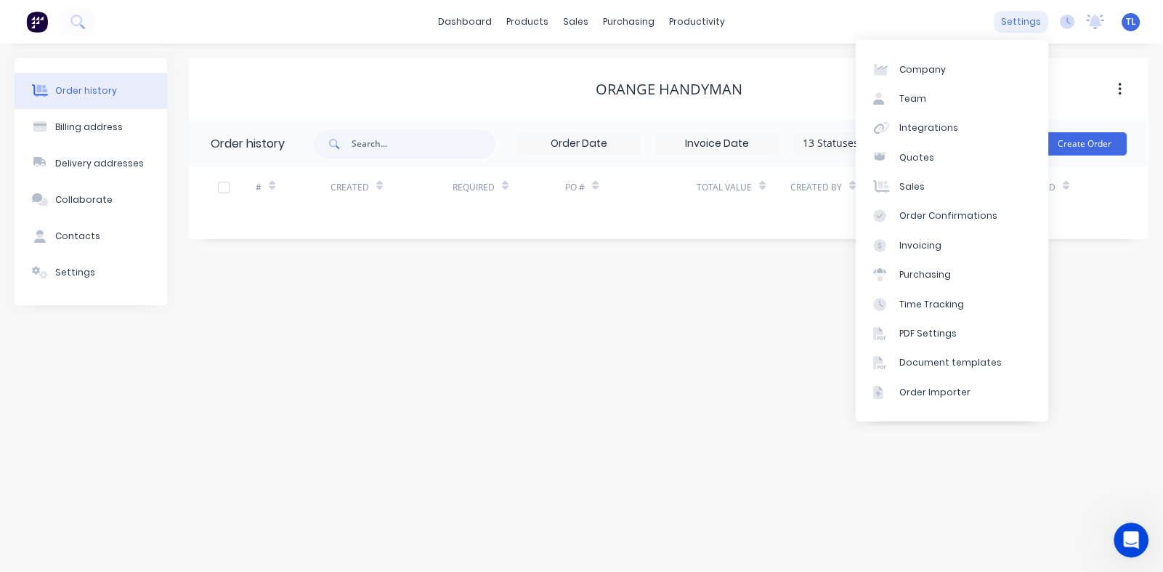
click at [1011, 17] on div "settings" at bounding box center [1021, 22] width 55 height 22
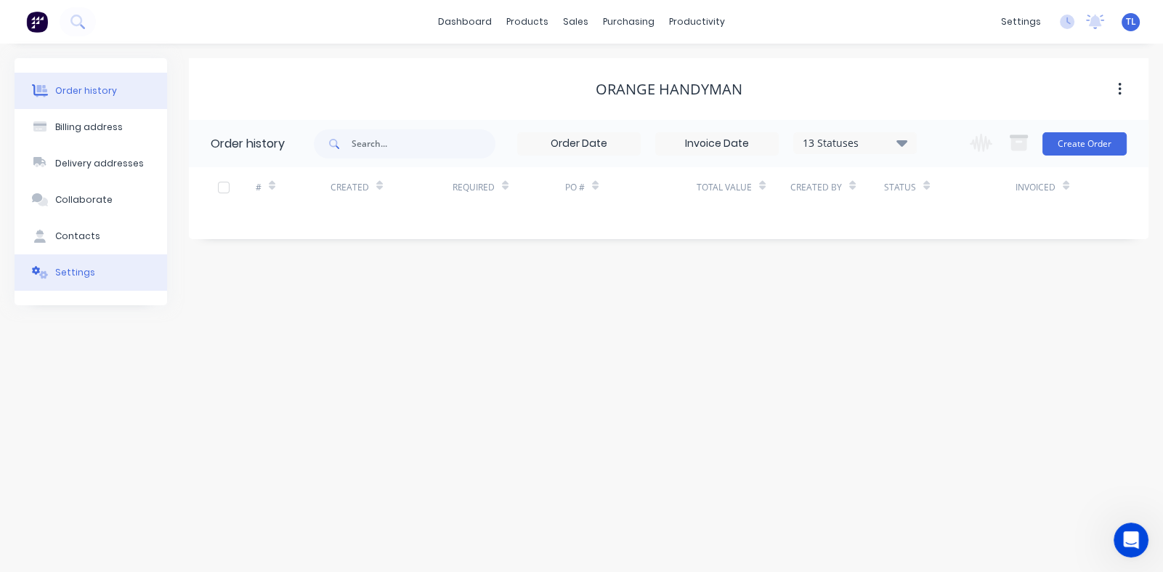
click at [65, 266] on div "Settings" at bounding box center [75, 272] width 40 height 13
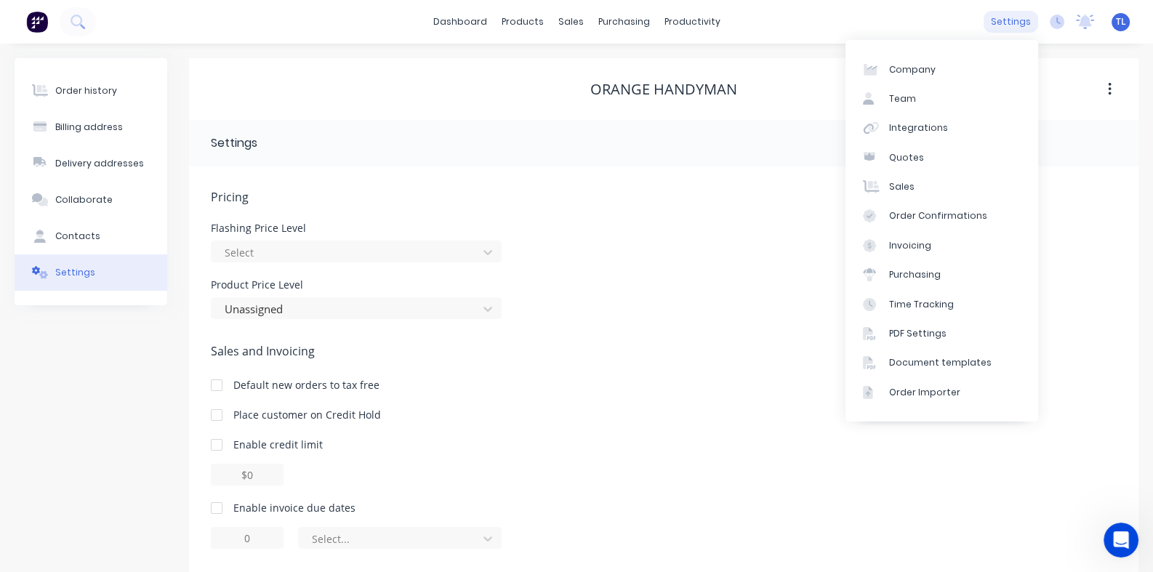
click at [1014, 24] on div "settings" at bounding box center [1010, 22] width 55 height 22
click at [900, 192] on div "Sales" at bounding box center [901, 186] width 25 height 13
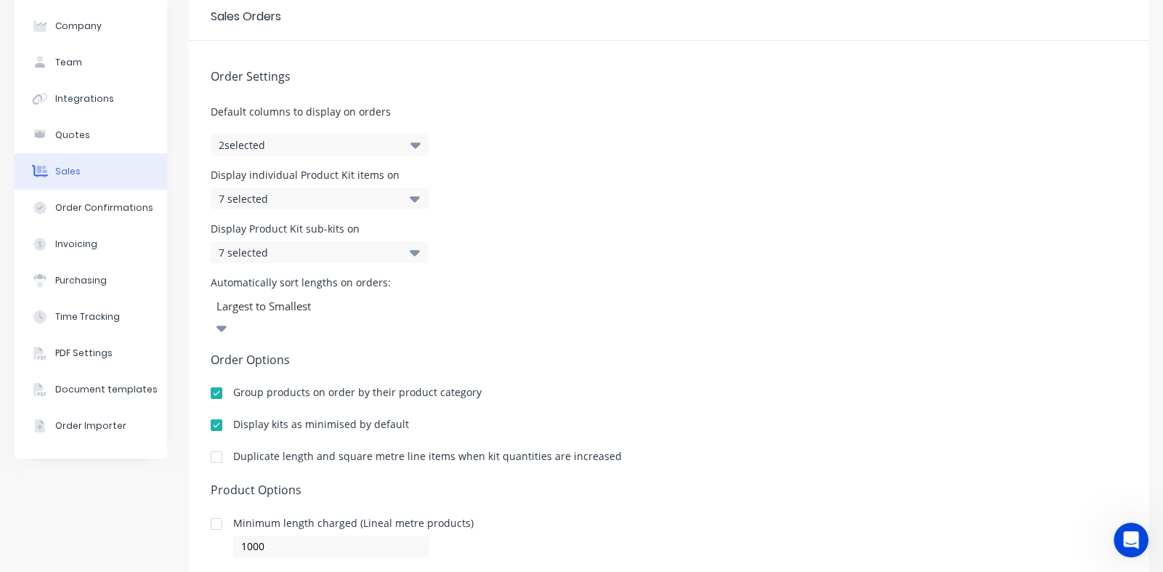
scroll to position [48, 0]
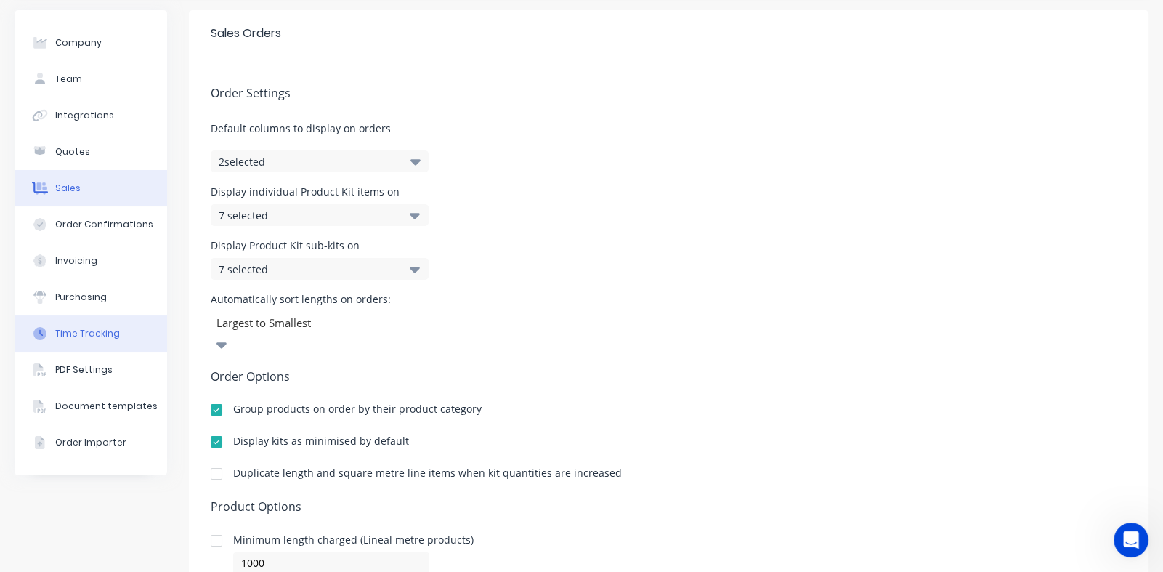
click at [87, 331] on div "Time Tracking" at bounding box center [87, 333] width 65 height 13
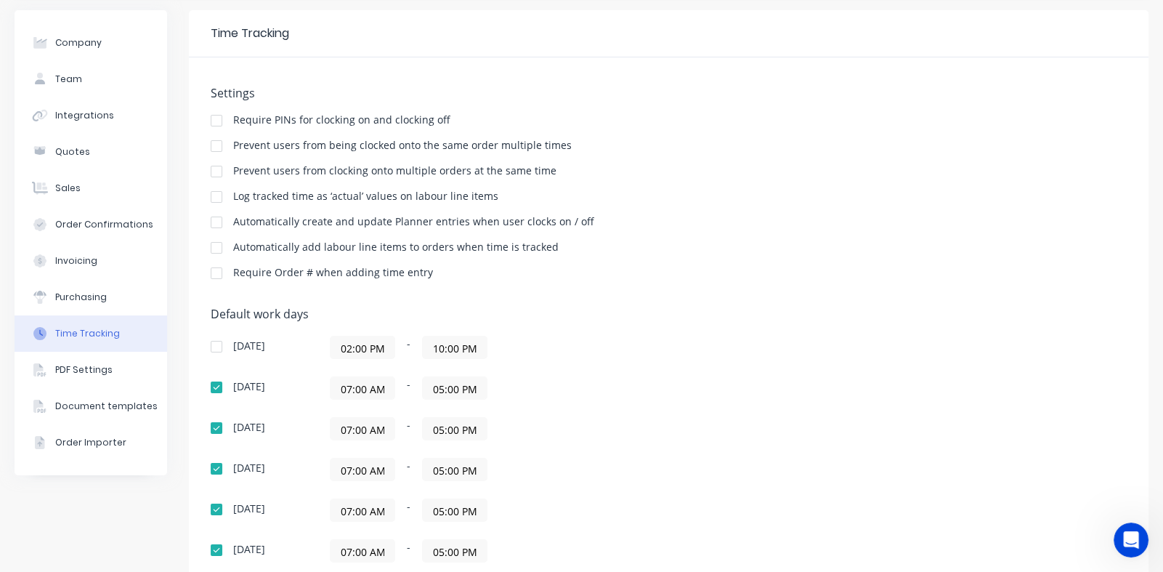
scroll to position [200, 0]
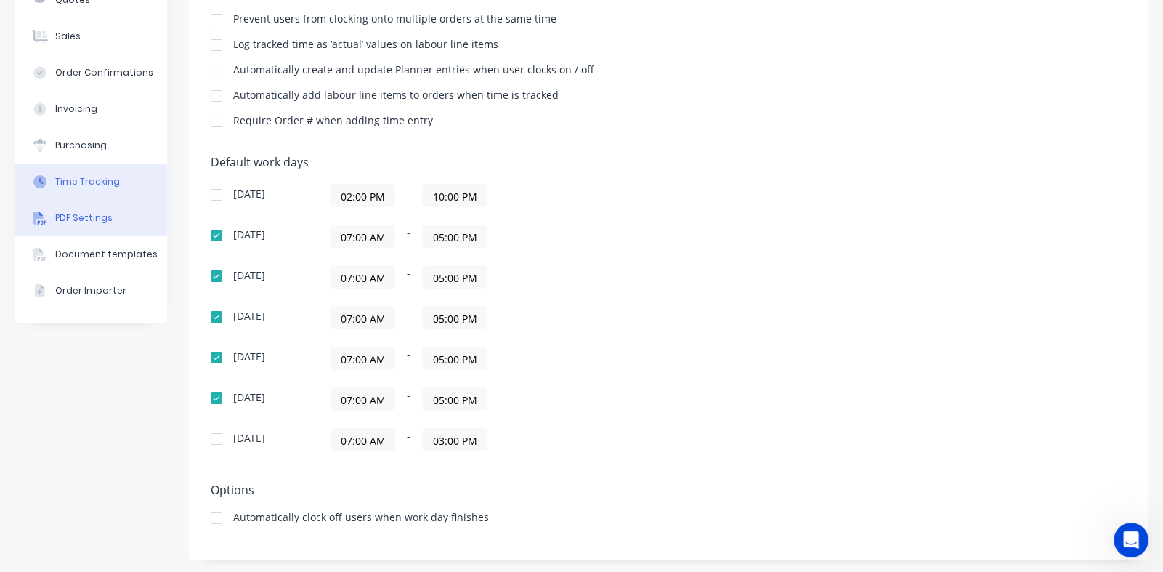
click at [80, 221] on div "PDF Settings" at bounding box center [83, 217] width 57 height 13
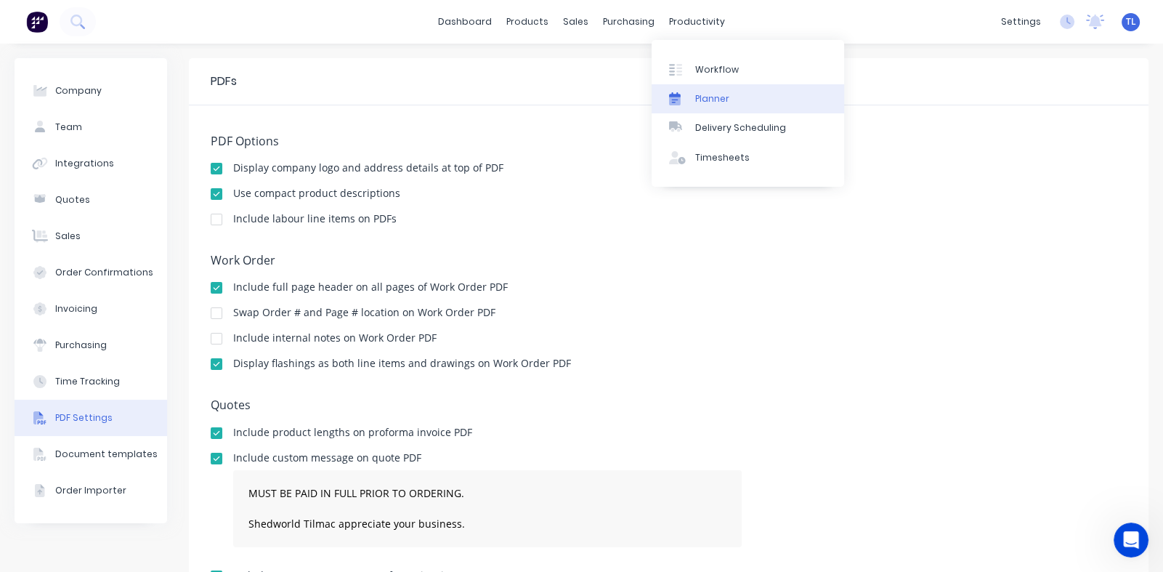
click at [709, 97] on div "Planner" at bounding box center [712, 98] width 34 height 13
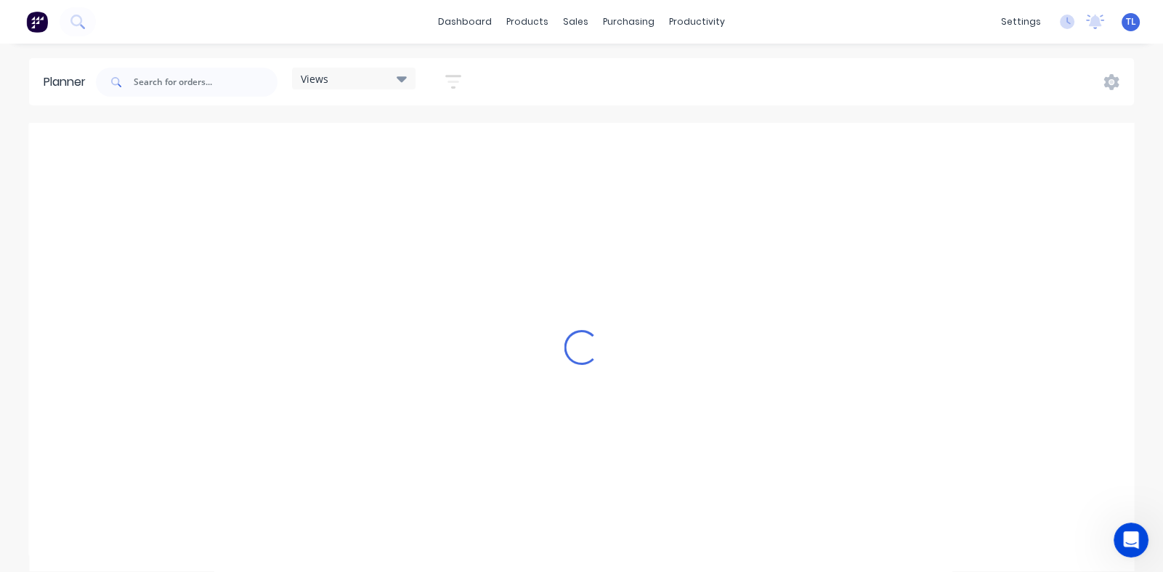
scroll to position [0, 3255]
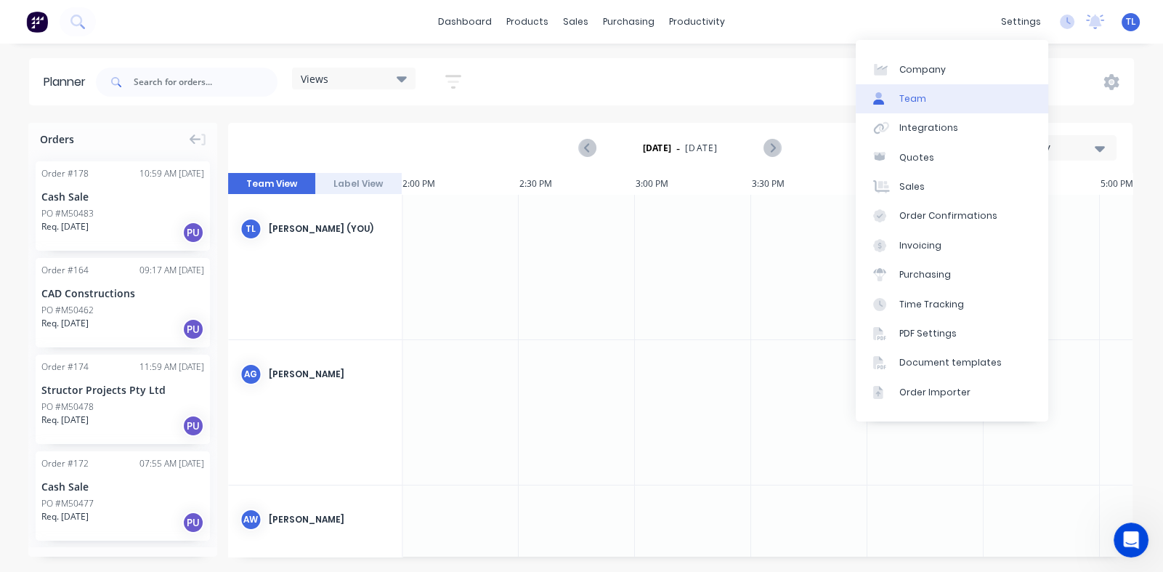
click at [900, 95] on div "Team" at bounding box center [913, 98] width 27 height 13
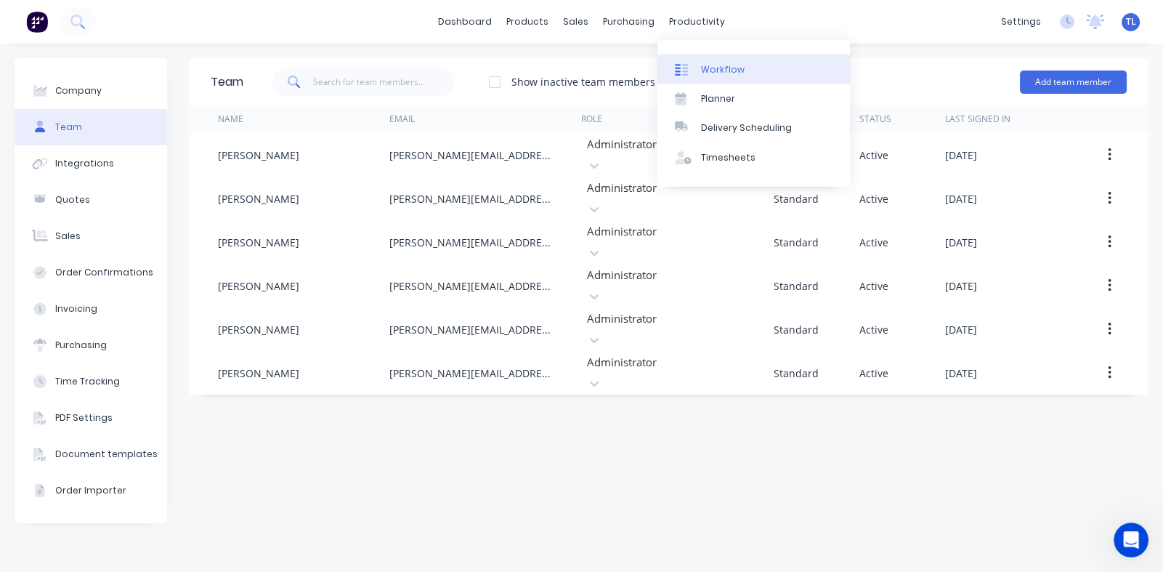
click at [718, 72] on div "Workflow" at bounding box center [723, 69] width 44 height 13
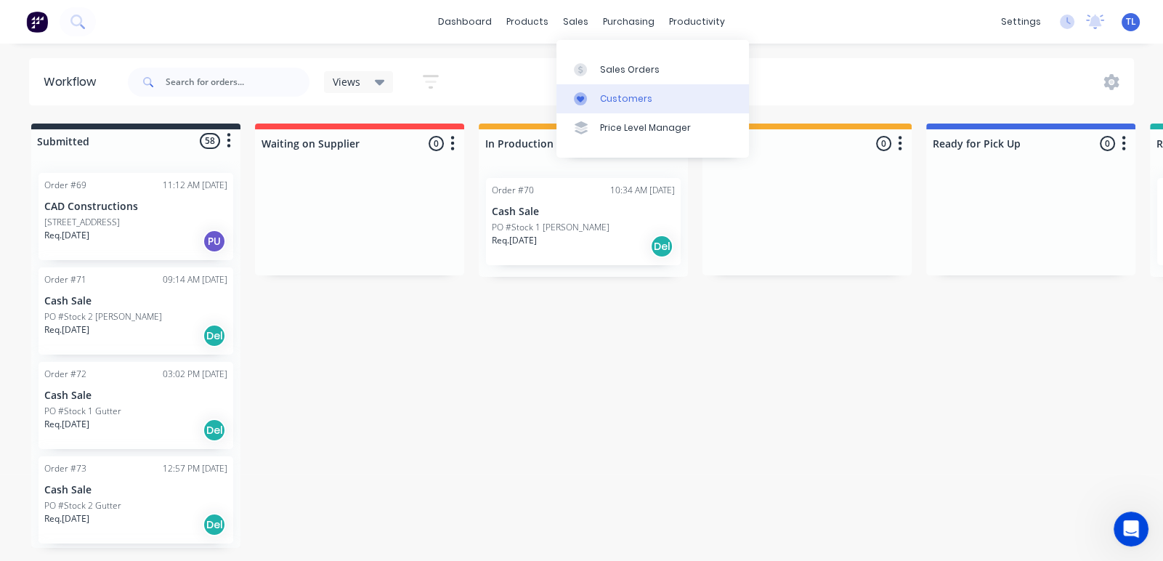
click at [622, 99] on div "Customers" at bounding box center [626, 98] width 52 height 13
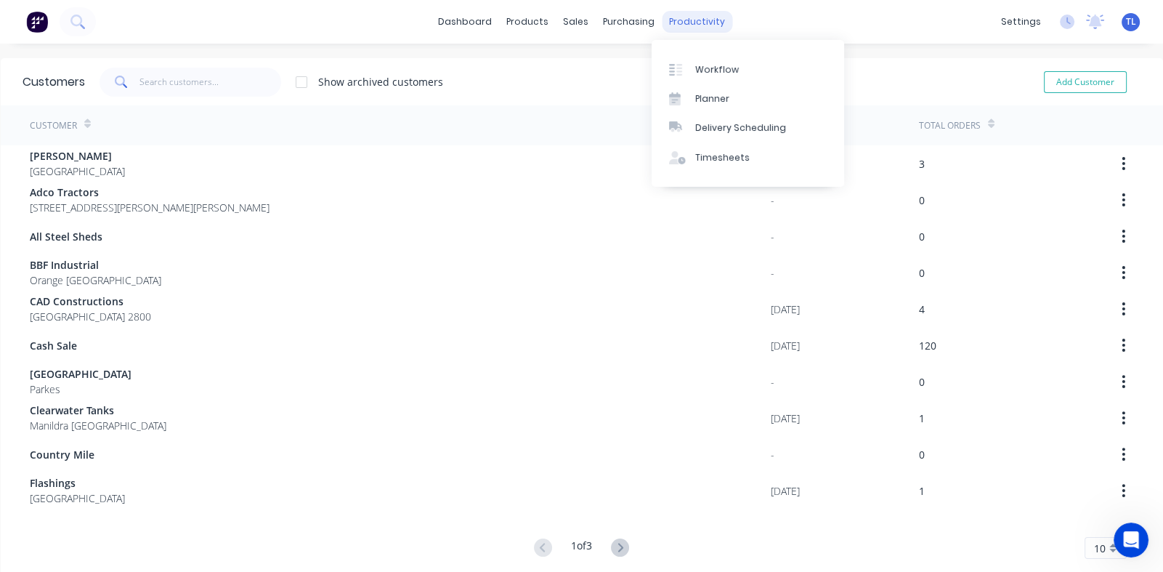
click at [690, 22] on div "productivity" at bounding box center [697, 22] width 70 height 22
click at [673, 23] on div "productivity" at bounding box center [697, 22] width 70 height 22
click at [716, 66] on div "Workflow" at bounding box center [717, 69] width 44 height 13
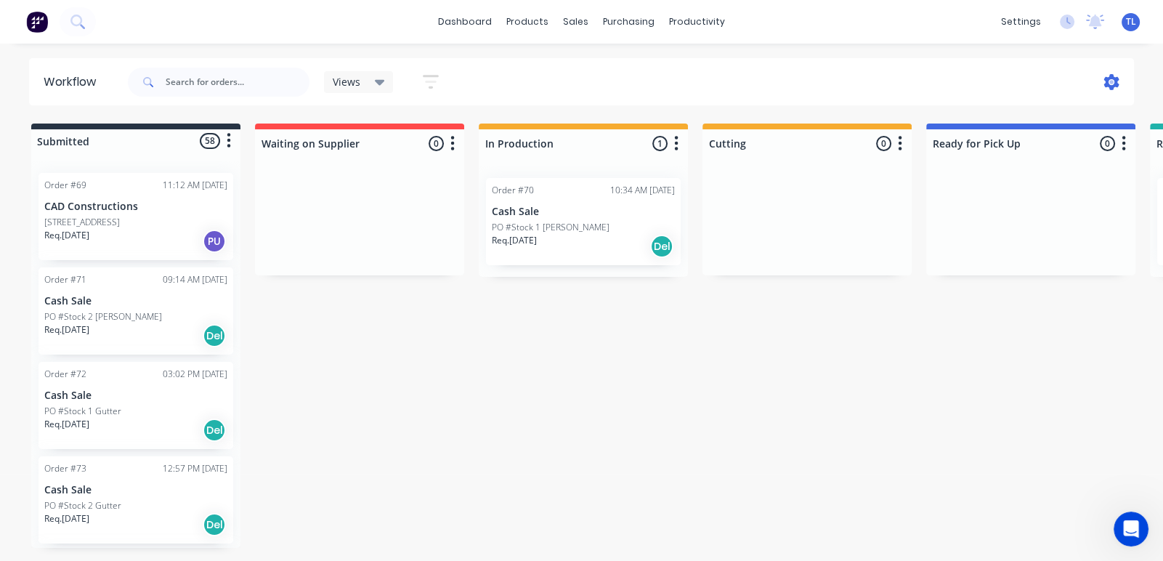
click at [1108, 78] on icon at bounding box center [1112, 82] width 15 height 16
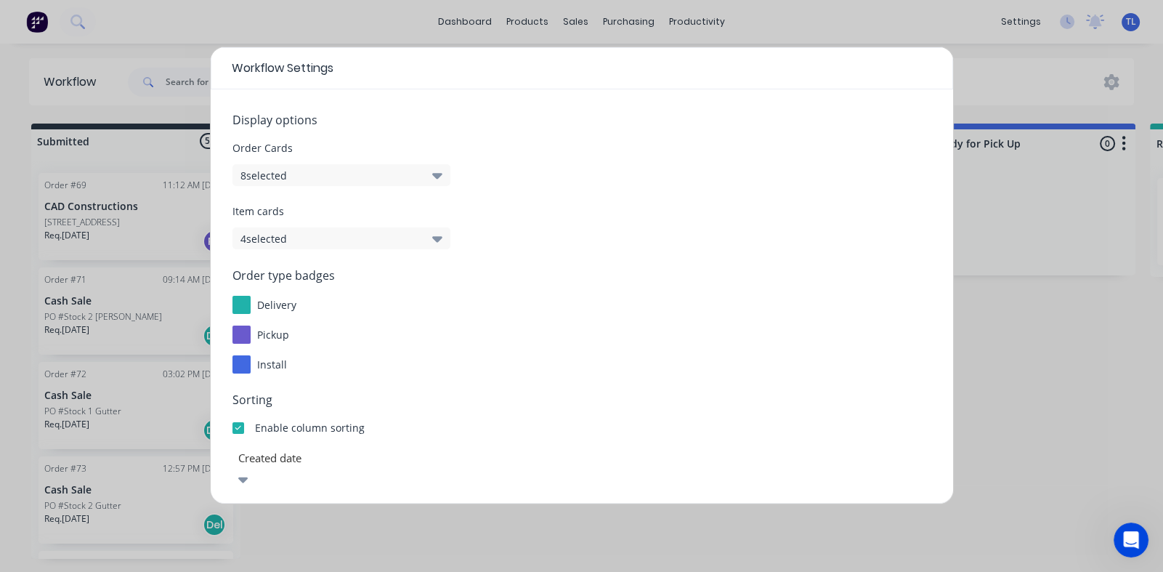
click at [1036, 345] on div "Workflow Settings Display options Order Cards 8 selected Item cards 4 selected …" at bounding box center [581, 286] width 1163 height 572
click at [937, 15] on div "Workflow Settings Display options Order Cards 8 selected Item cards 4 selected …" at bounding box center [581, 286] width 1163 height 572
click at [579, 17] on div "Workflow Settings Display options Order Cards 8 selected Item cards 4 selected …" at bounding box center [581, 286] width 1163 height 572
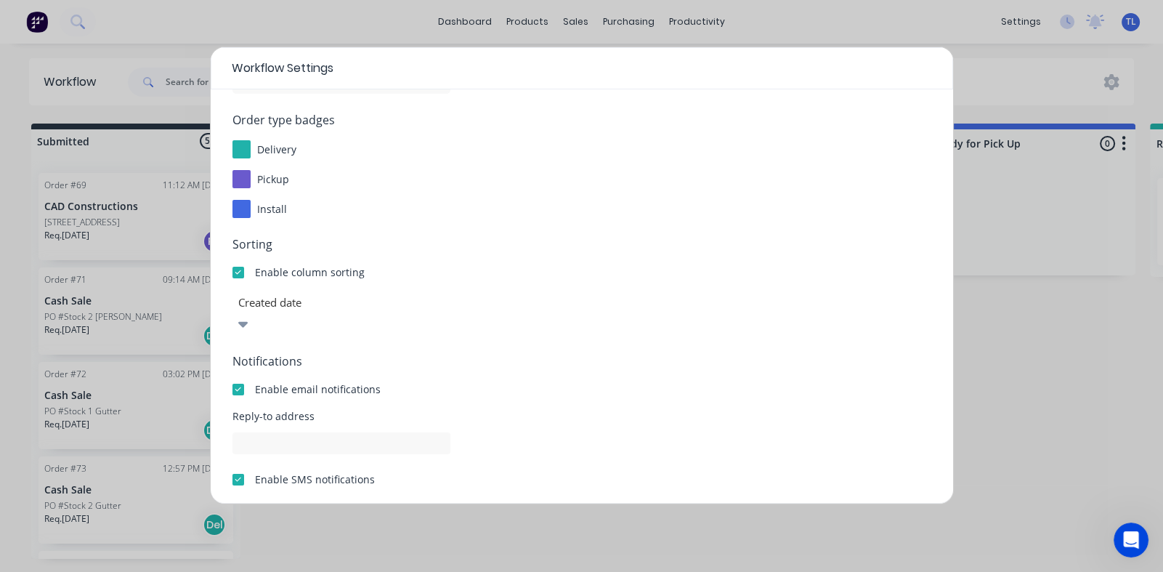
scroll to position [228, 0]
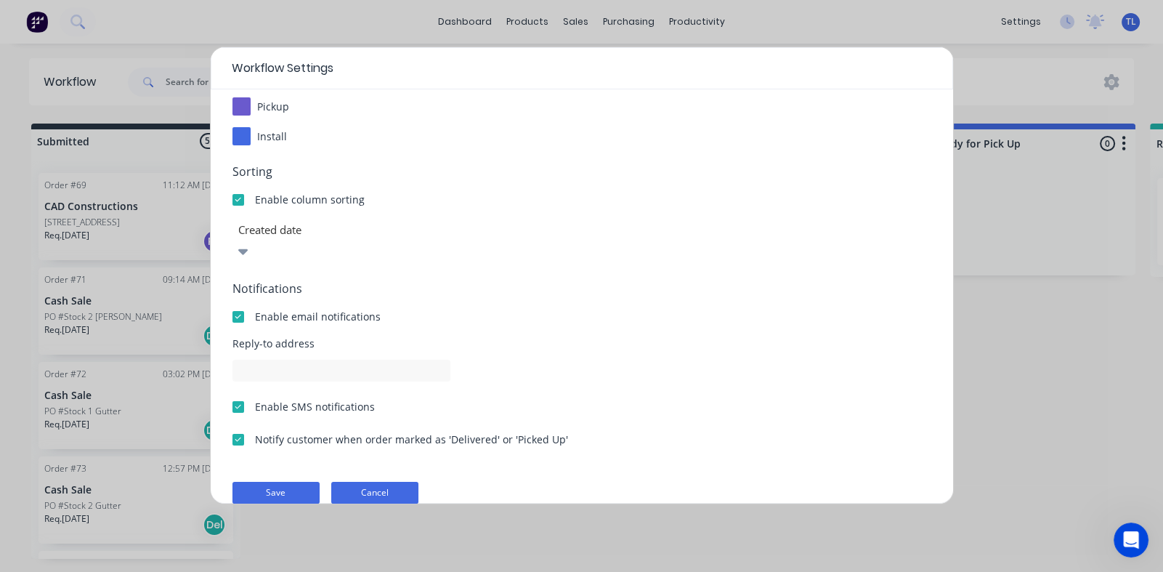
click at [385, 482] on button "Cancel" at bounding box center [374, 493] width 87 height 22
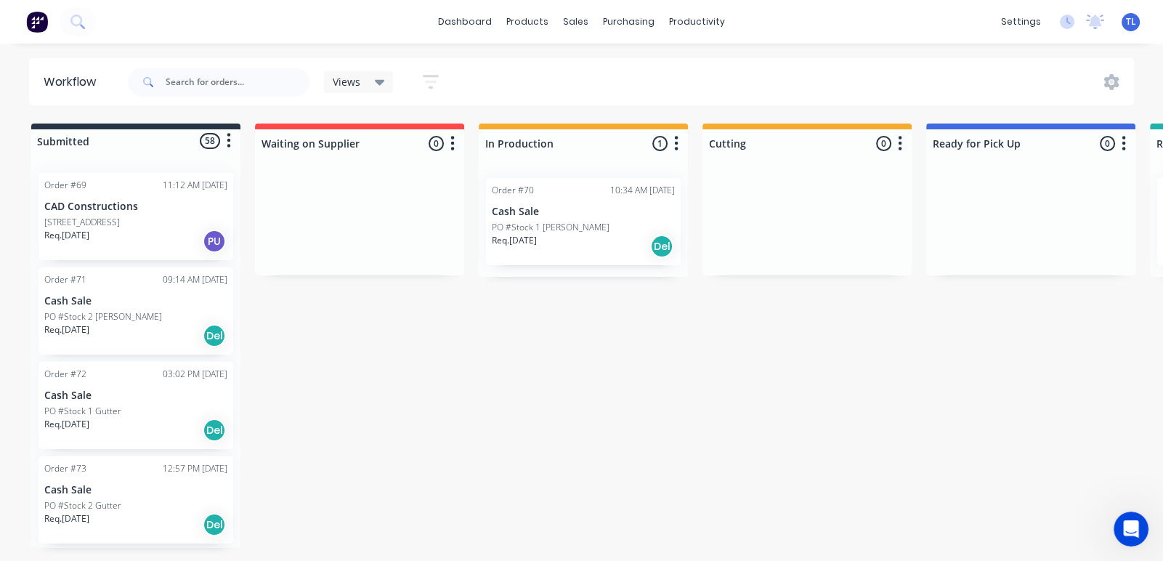
click at [228, 139] on icon "button" at bounding box center [229, 141] width 4 height 15
click at [455, 142] on button "button" at bounding box center [452, 143] width 17 height 17
click at [713, 84] on div "Views Save new view None (Default) edit Show/Hide statuses Show line item cards…" at bounding box center [630, 82] width 1010 height 44
click at [1113, 77] on icon at bounding box center [1112, 82] width 15 height 16
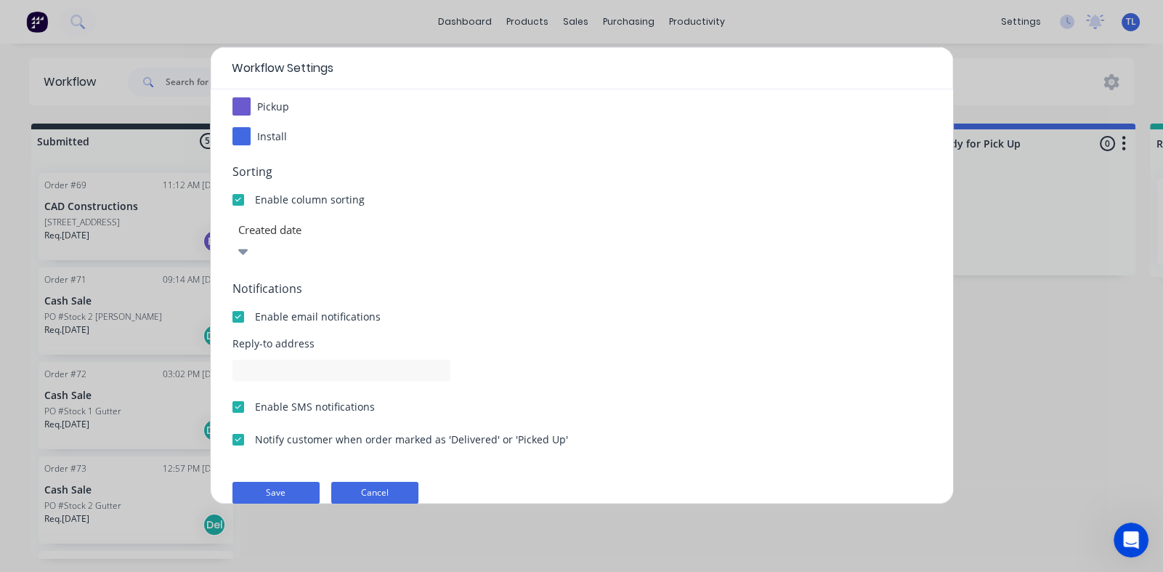
click at [368, 482] on button "Cancel" at bounding box center [374, 493] width 87 height 22
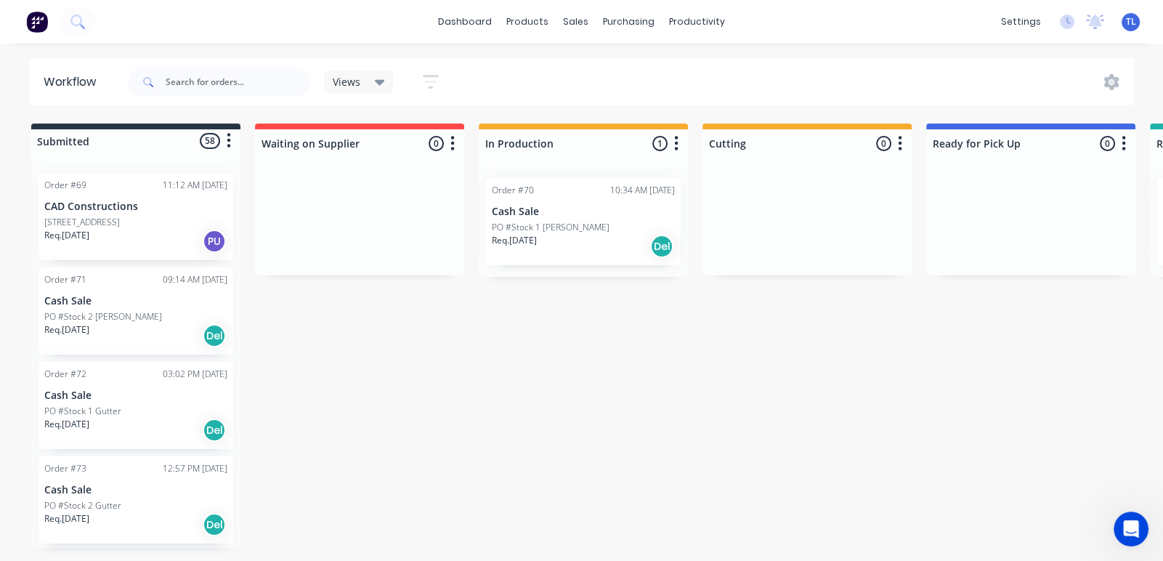
click at [687, 357] on div "Submitted 58 Status colour #273444 hex #273444 Save Cancel Summaries Total orde…" at bounding box center [884, 336] width 1791 height 424
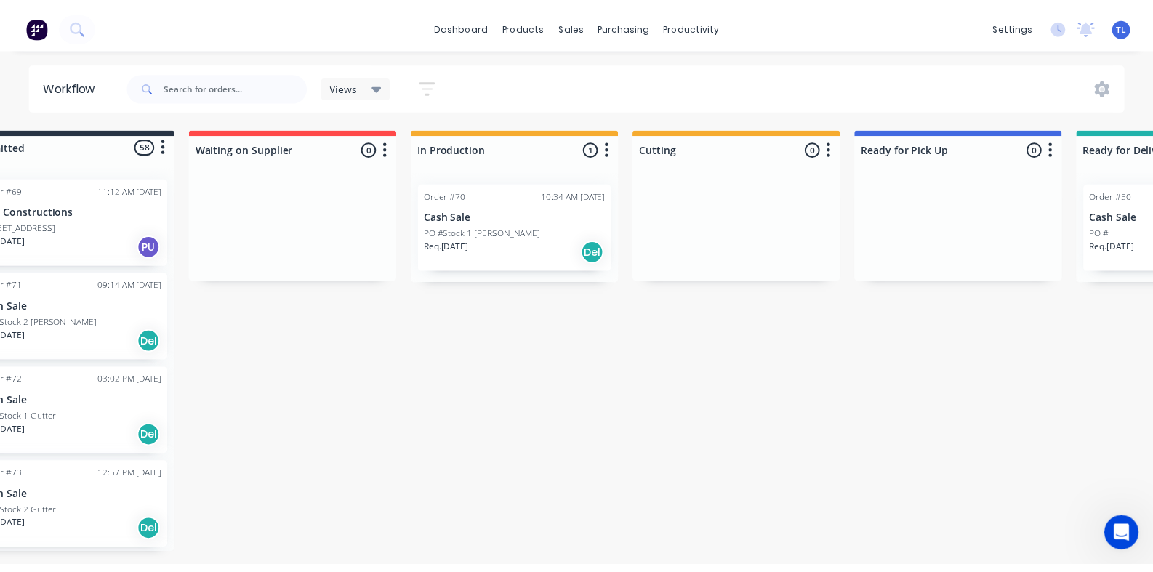
scroll to position [0, 0]
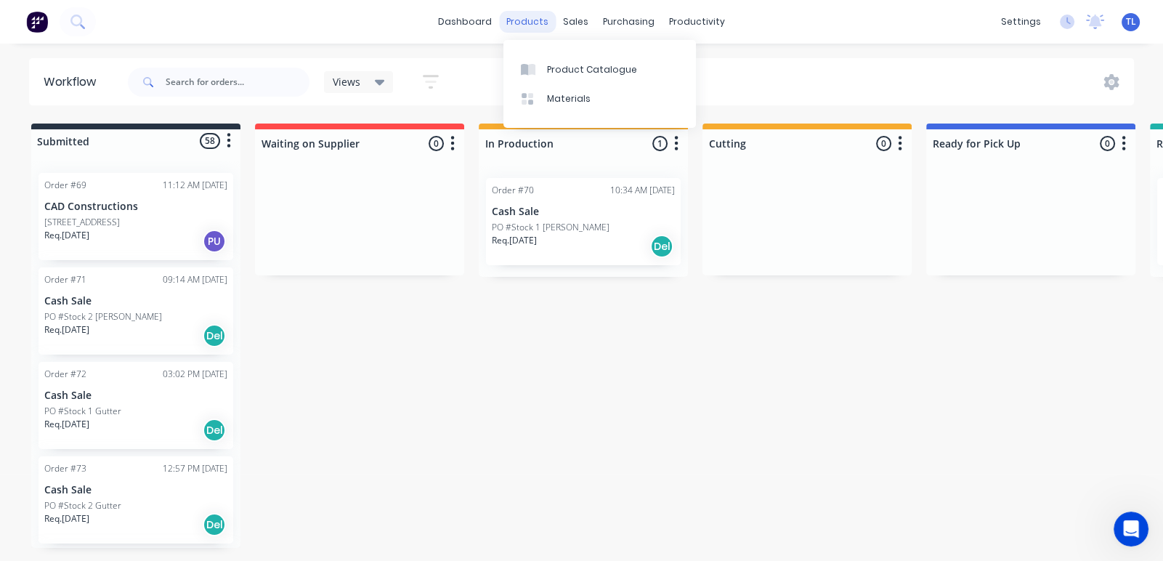
click at [536, 20] on div "products" at bounding box center [527, 22] width 57 height 22
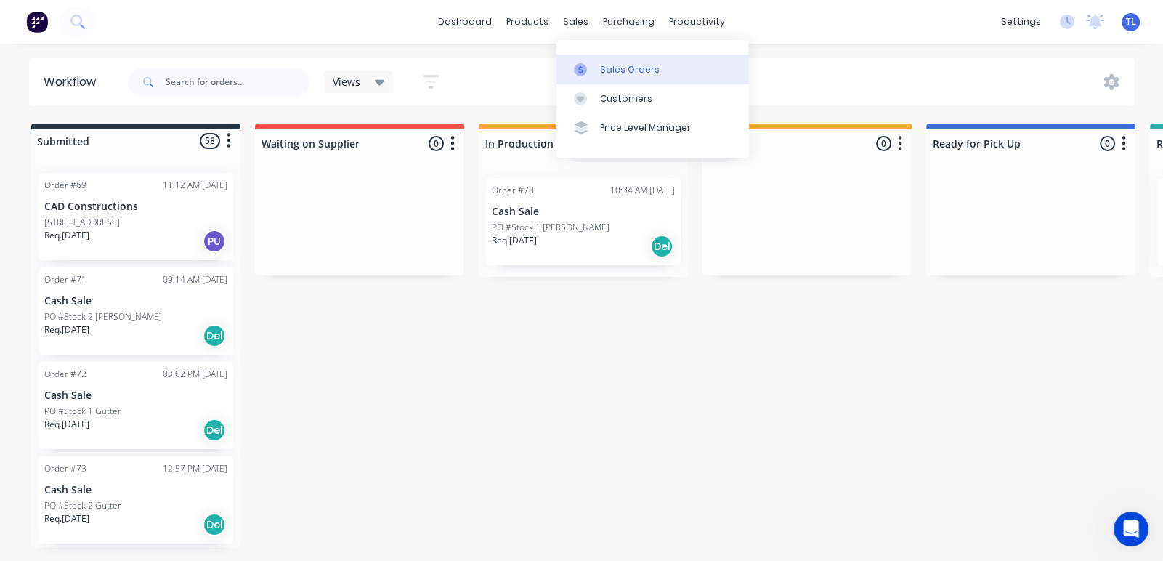
click at [617, 77] on link "Sales Orders" at bounding box center [653, 69] width 193 height 29
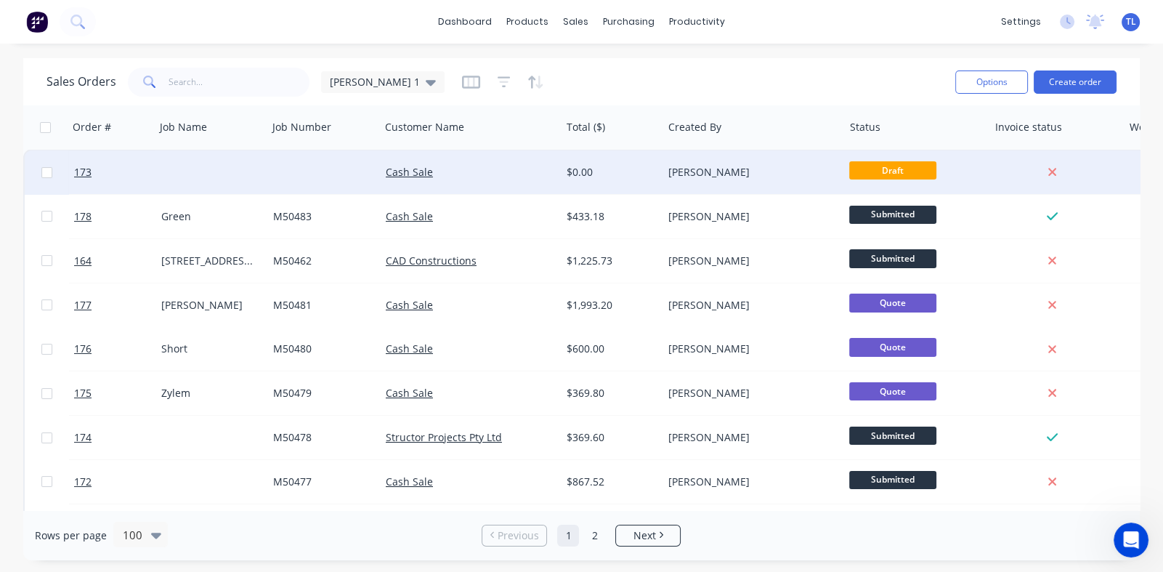
click at [889, 168] on span "Draft" at bounding box center [892, 170] width 87 height 18
click at [746, 168] on div "[PERSON_NAME]" at bounding box center [749, 172] width 161 height 15
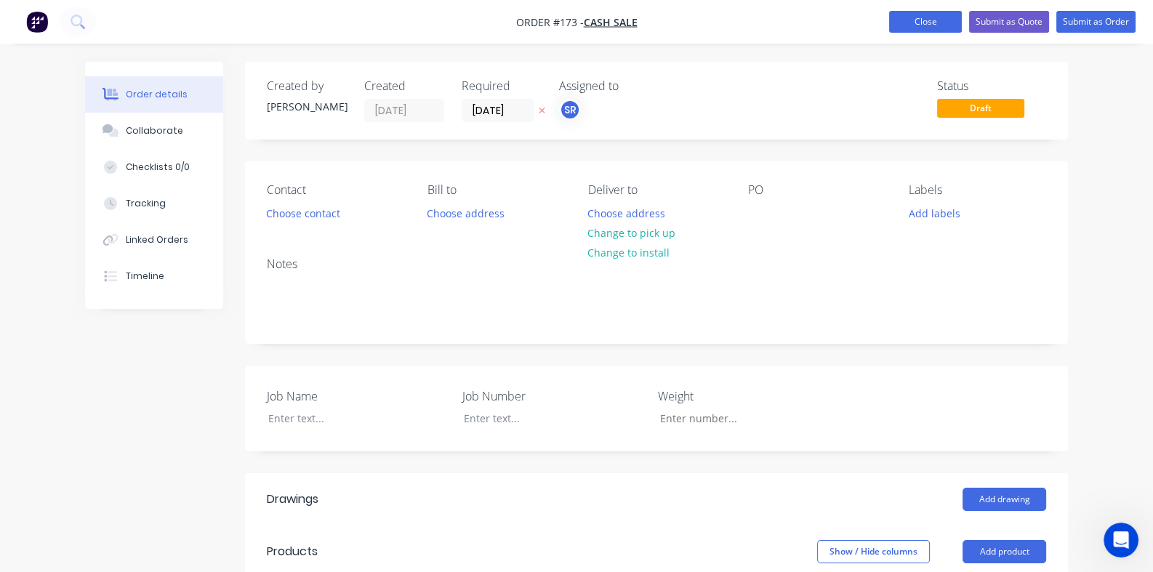
click at [927, 20] on button "Close" at bounding box center [925, 22] width 73 height 22
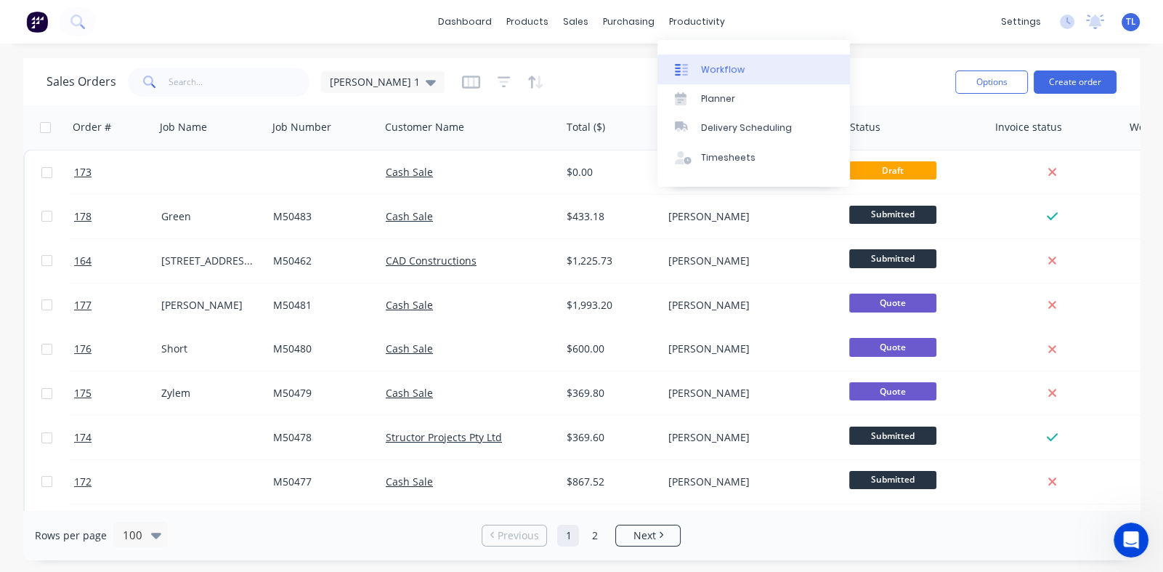
click at [716, 65] on div "Workflow" at bounding box center [723, 69] width 44 height 13
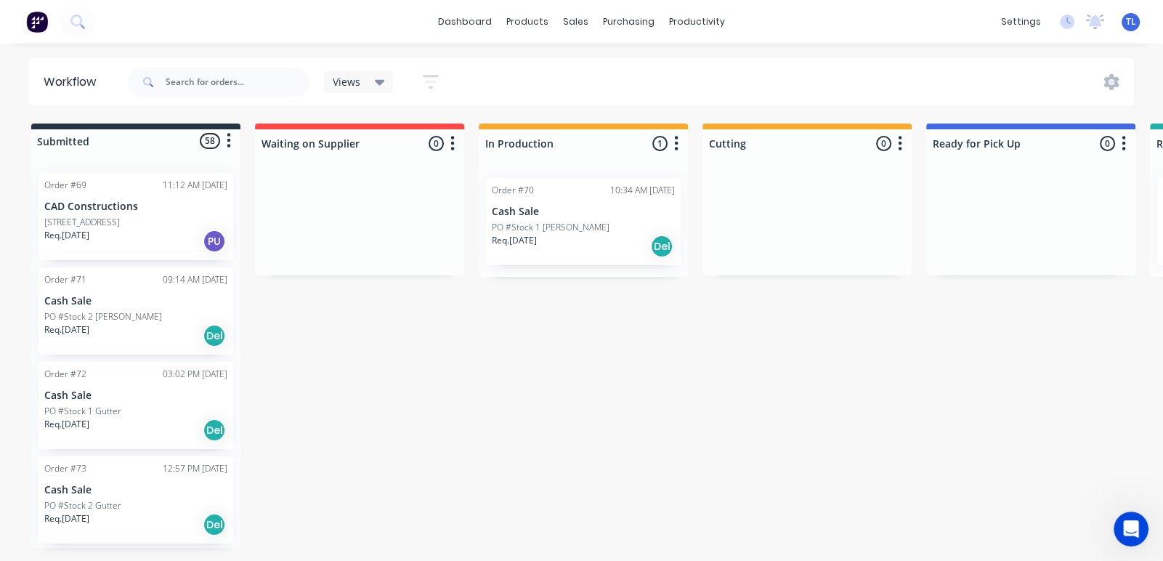
click at [91, 226] on p "[STREET_ADDRESS]" at bounding box center [82, 222] width 76 height 13
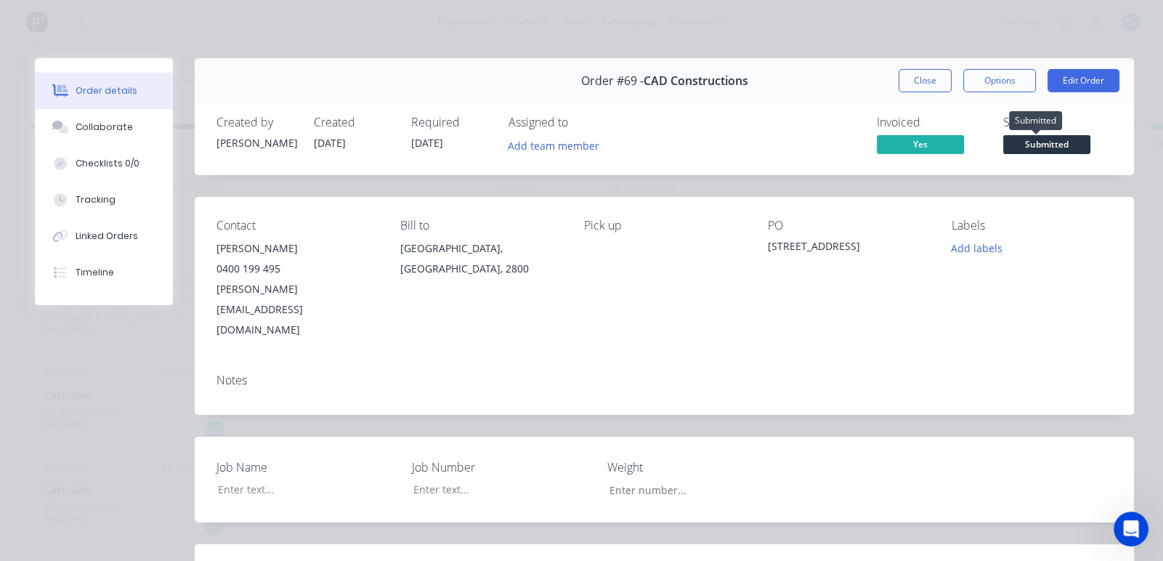
click at [1033, 140] on span "Submitted" at bounding box center [1047, 144] width 87 height 18
